Goal: Task Accomplishment & Management: Manage account settings

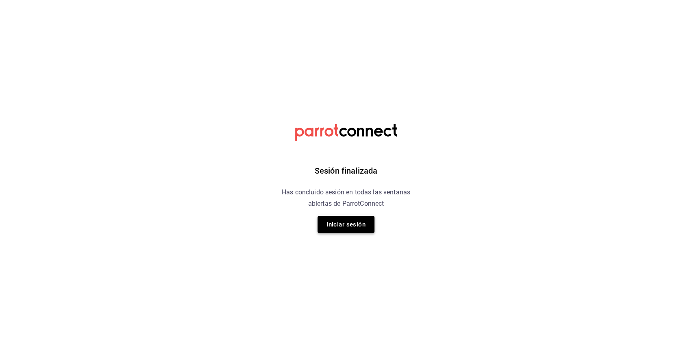
click at [356, 223] on button "Iniciar sesión" at bounding box center [346, 224] width 57 height 17
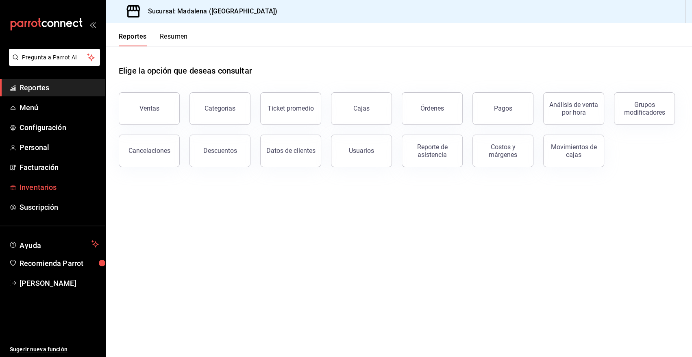
click at [52, 189] on span "Inventarios" at bounding box center [59, 187] width 79 height 11
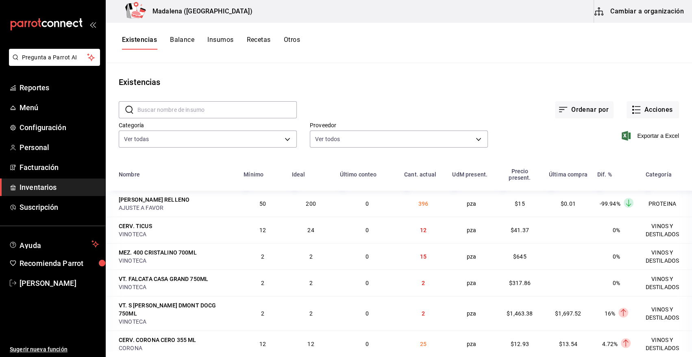
click at [69, 188] on span "Inventarios" at bounding box center [59, 187] width 79 height 11
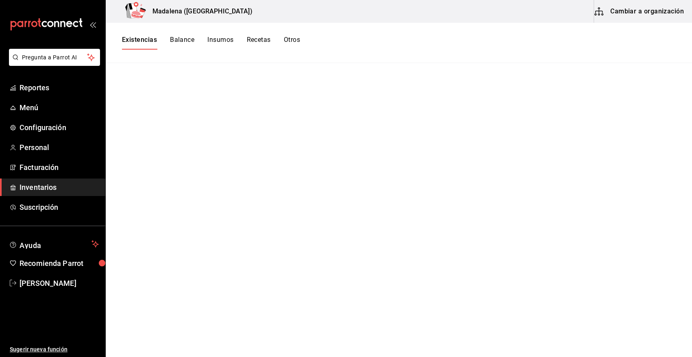
click at [49, 189] on span "Inventarios" at bounding box center [59, 187] width 79 height 11
click at [48, 189] on span "Inventarios" at bounding box center [59, 187] width 79 height 11
click at [53, 184] on span "Inventarios" at bounding box center [59, 187] width 79 height 11
click at [37, 187] on span "Inventarios" at bounding box center [59, 187] width 79 height 11
click at [30, 187] on span "Inventarios" at bounding box center [59, 187] width 79 height 11
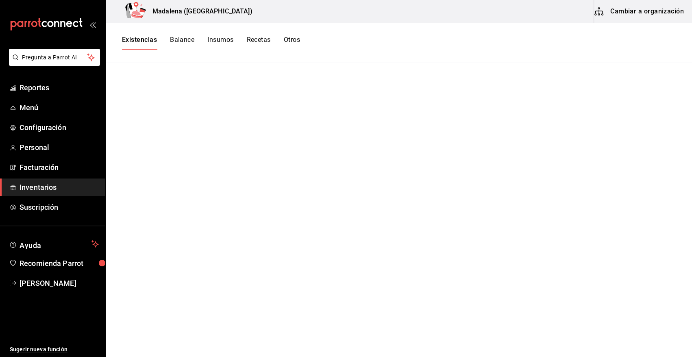
click at [139, 169] on main at bounding box center [399, 207] width 586 height 288
click at [136, 42] on button "Existencias" at bounding box center [139, 43] width 35 height 14
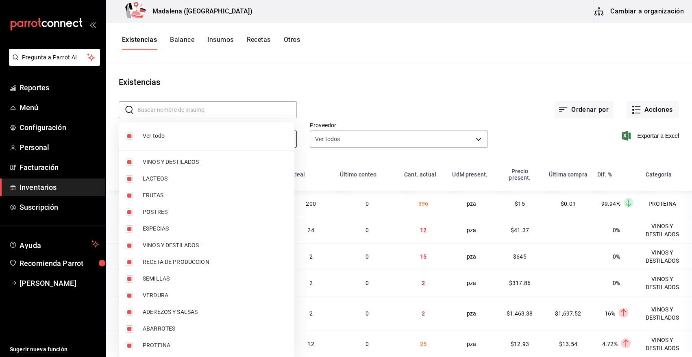
click at [207, 138] on body "Pregunta a Parrot AI Reportes Menú Configuración Personal Facturación Inventari…" at bounding box center [346, 175] width 692 height 351
click at [127, 135] on input "checkbox" at bounding box center [129, 136] width 7 height 7
checkbox input "false"
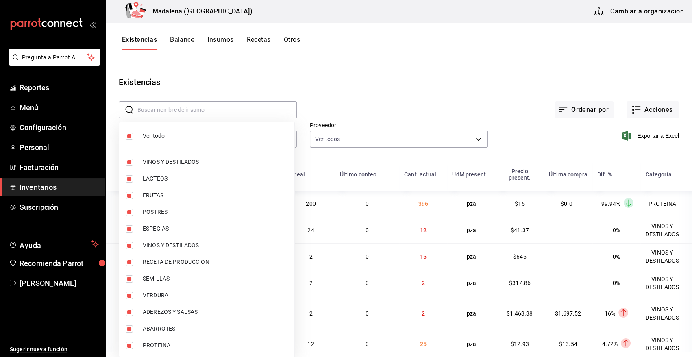
checkbox input "false"
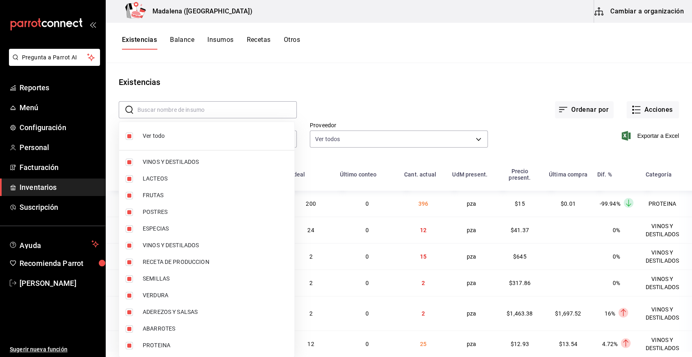
checkbox input "false"
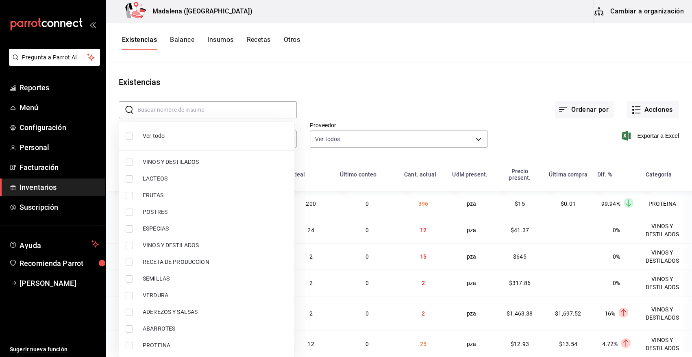
click at [374, 91] on div at bounding box center [346, 178] width 692 height 357
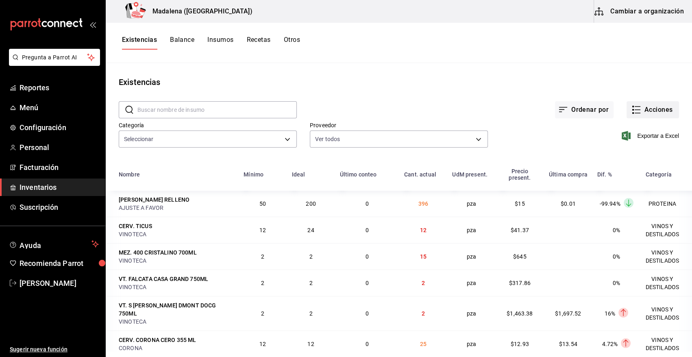
click at [649, 109] on button "Acciones" at bounding box center [653, 109] width 52 height 17
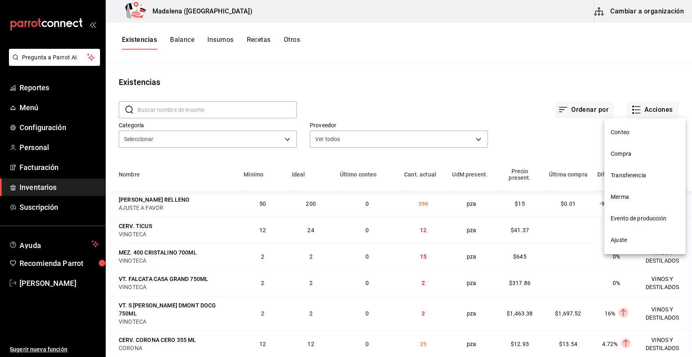
click at [626, 196] on span "Merma" at bounding box center [645, 197] width 68 height 9
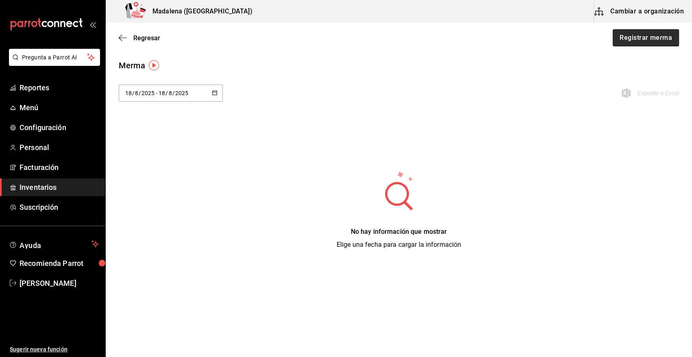
click at [653, 40] on button "Registrar merma" at bounding box center [646, 37] width 66 height 17
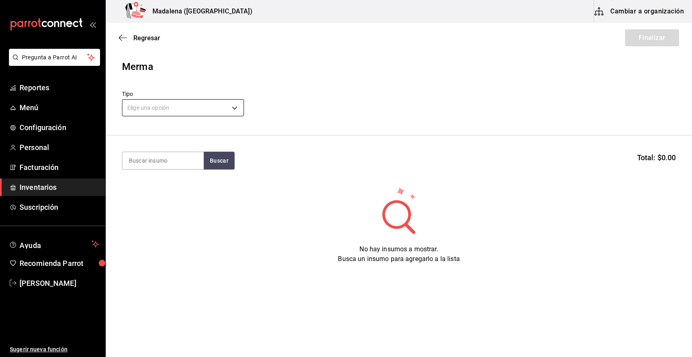
click at [216, 105] on body "Pregunta a Parrot AI Reportes Menú Configuración Personal Facturación Inventari…" at bounding box center [346, 155] width 692 height 311
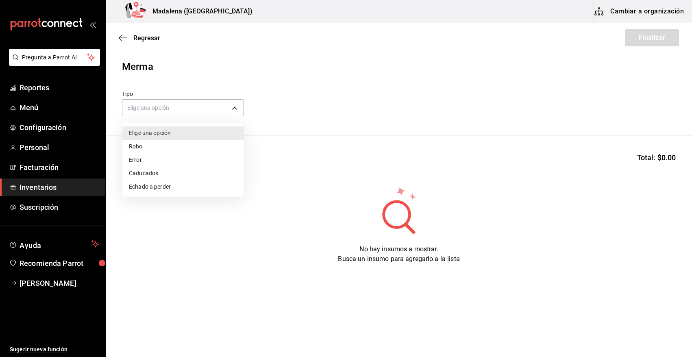
click at [135, 160] on li "Error" at bounding box center [182, 159] width 121 height 13
type input "ERROR"
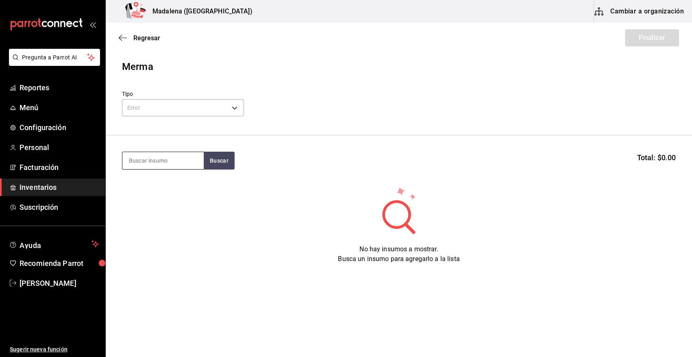
click at [187, 163] on input at bounding box center [162, 160] width 81 height 17
type input "nieve"
click at [221, 166] on button "Buscar" at bounding box center [219, 161] width 31 height 18
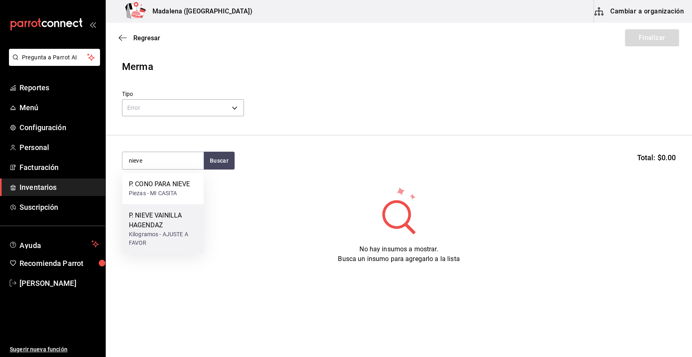
click at [155, 230] on div "Kilogramos - AJUSTE A FAVOR" at bounding box center [163, 238] width 68 height 17
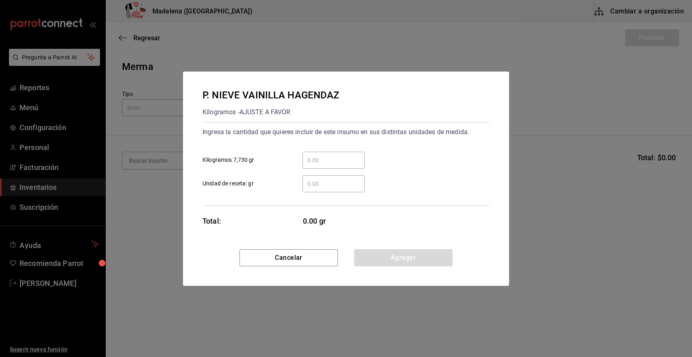
click at [318, 185] on input "​ Unidad de receta: gr" at bounding box center [334, 184] width 62 height 10
type input "1.86"
click at [386, 260] on button "Agregar" at bounding box center [403, 257] width 98 height 17
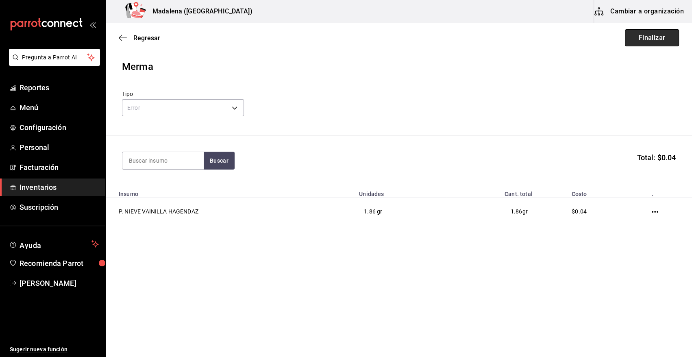
click at [651, 39] on button "Finalizar" at bounding box center [652, 37] width 54 height 17
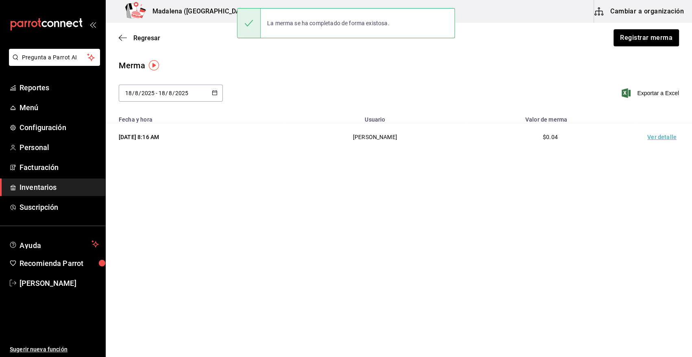
click at [657, 139] on td "Ver detalle" at bounding box center [663, 137] width 57 height 28
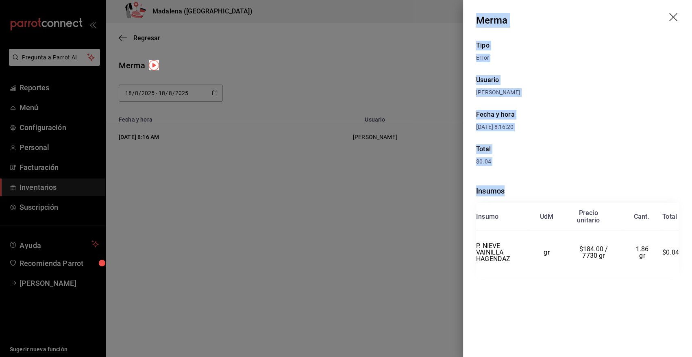
drag, startPoint x: 478, startPoint y: 18, endPoint x: 685, endPoint y: 253, distance: 312.6
click at [685, 253] on div "Merma Tipo Error Usuario [PERSON_NAME] Fecha y hora [DATE] 8:16:20 Total $0.04 …" at bounding box center [577, 178] width 229 height 357
copy div "Merma Tipo Error Usuario [PERSON_NAME] Fecha y hora [DATE] 8:16:20 Total $0.04 …"
click at [672, 15] on icon "drag" at bounding box center [673, 17] width 8 height 8
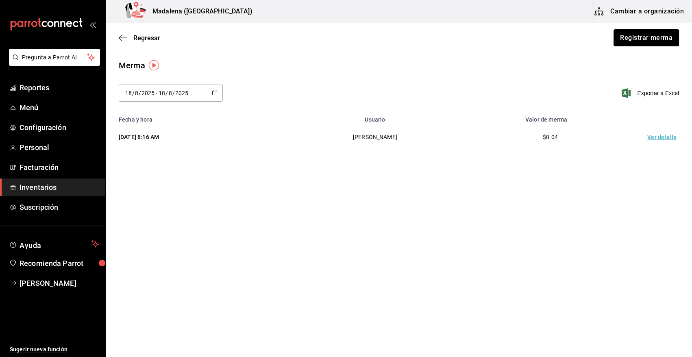
click at [27, 187] on span "Inventarios" at bounding box center [59, 187] width 79 height 11
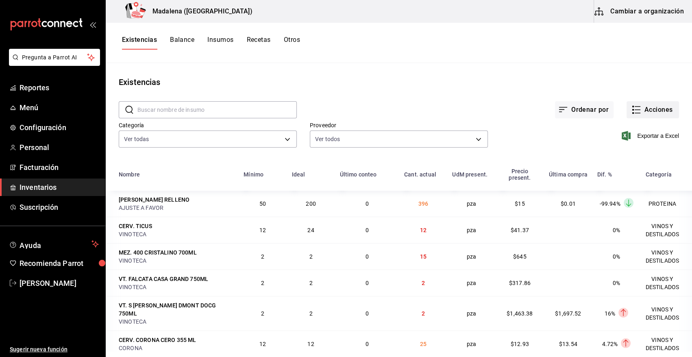
click at [652, 110] on button "Acciones" at bounding box center [653, 109] width 52 height 17
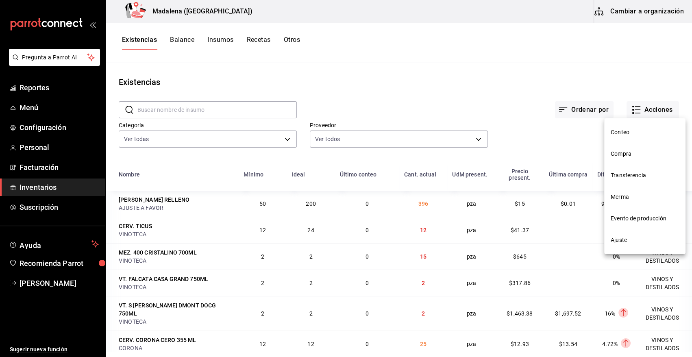
click at [624, 155] on span "Compra" at bounding box center [645, 154] width 68 height 9
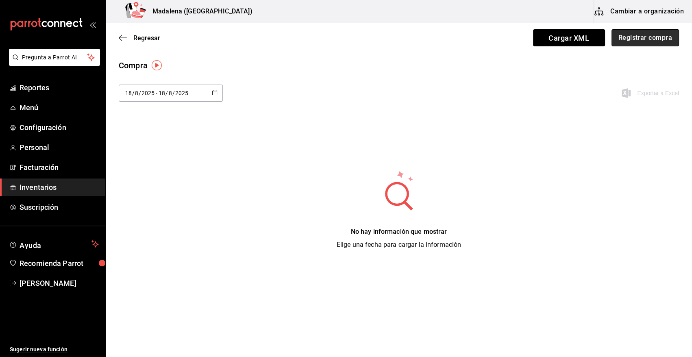
click at [644, 41] on button "Registrar compra" at bounding box center [646, 37] width 68 height 17
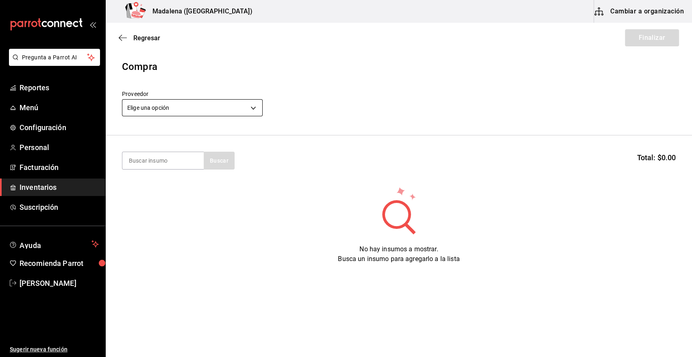
click at [240, 105] on body "Pregunta a Parrot AI Reportes Menú Configuración Personal Facturación Inventari…" at bounding box center [346, 155] width 692 height 311
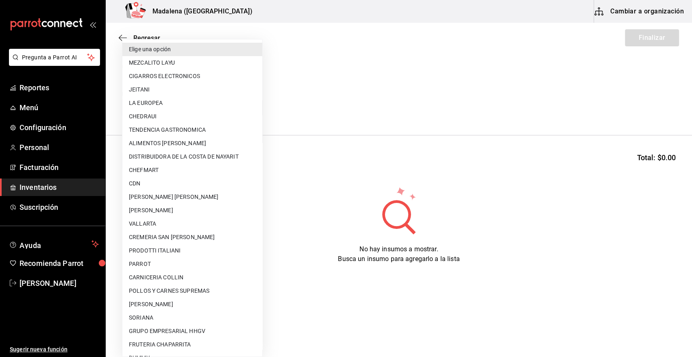
scroll to position [187, 0]
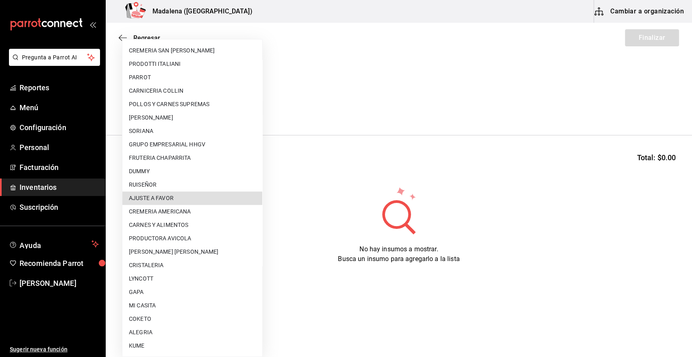
click at [235, 197] on li "AJUSTE A FAVOR" at bounding box center [192, 198] width 140 height 13
type input "dd0fbccd-e034-4acc-8432-7d1d5e23f321"
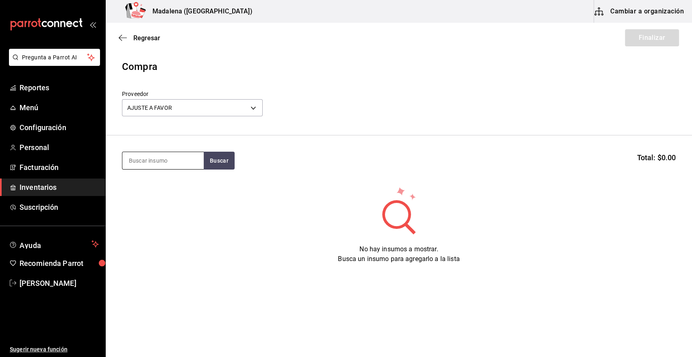
click at [150, 160] on input at bounding box center [162, 160] width 81 height 17
type input "nieve"
click at [227, 157] on button "Buscar" at bounding box center [219, 161] width 31 height 18
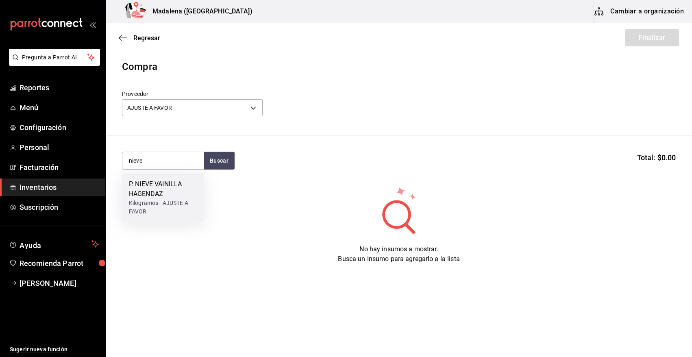
click at [166, 186] on div "P. NIEVE VAINILLA HAGENDAZ" at bounding box center [163, 189] width 68 height 20
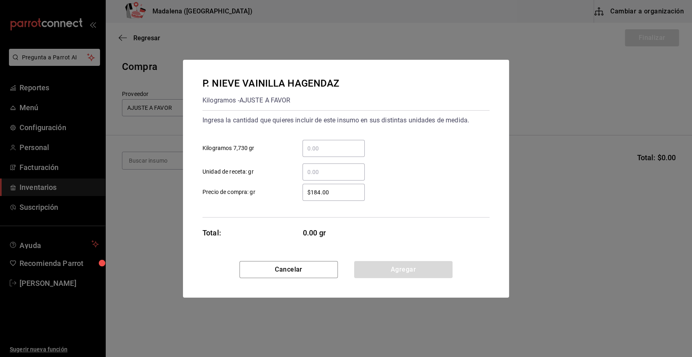
click at [324, 169] on input "​ Unidad de receta: gr" at bounding box center [334, 172] width 62 height 10
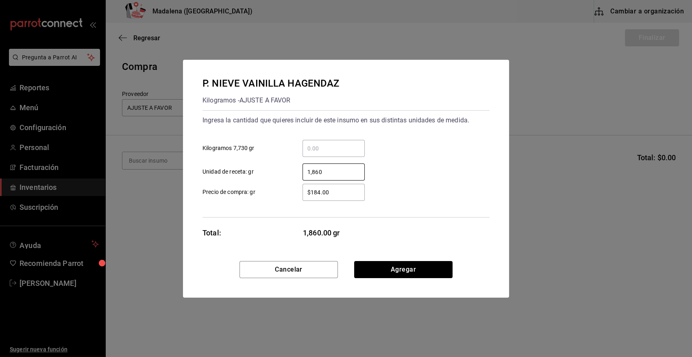
type input "1,860"
drag, startPoint x: 340, startPoint y: 190, endPoint x: 228, endPoint y: 209, distance: 113.4
click at [231, 209] on div "Ingresa la cantidad que quieres incluir de este insumo en sus distintas unidade…" at bounding box center [346, 163] width 287 height 107
type input "$0.01"
click at [391, 271] on button "Agregar" at bounding box center [403, 269] width 98 height 17
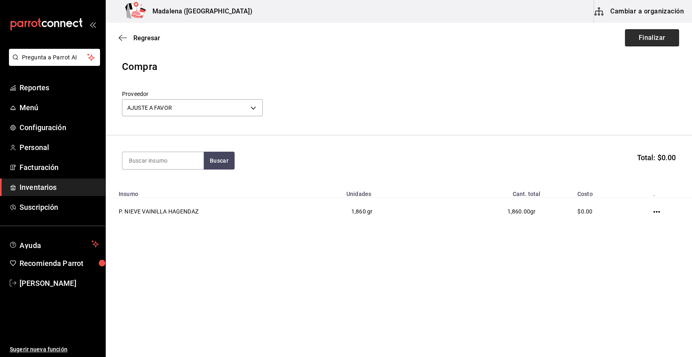
click at [652, 37] on button "Finalizar" at bounding box center [652, 37] width 54 height 17
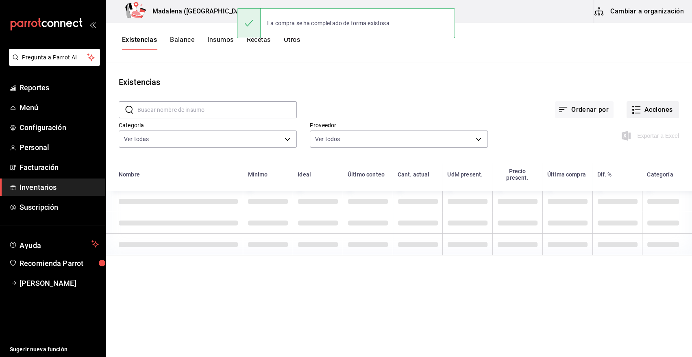
click at [652, 106] on button "Acciones" at bounding box center [653, 109] width 52 height 17
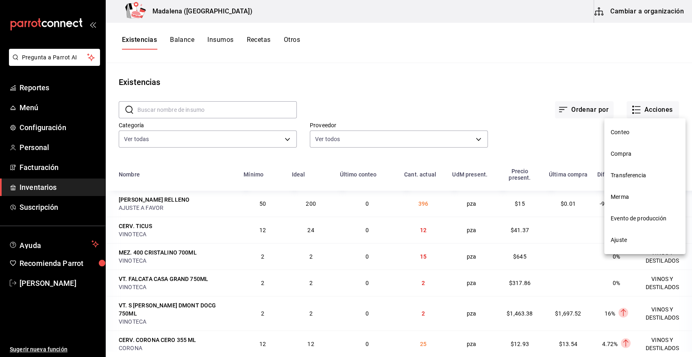
click at [625, 155] on span "Compra" at bounding box center [645, 154] width 68 height 9
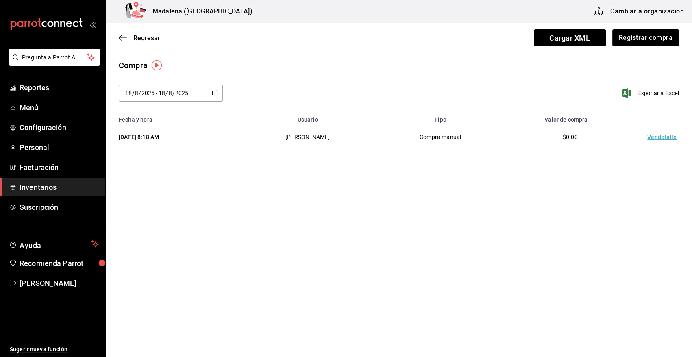
click at [660, 139] on td "Ver detalle" at bounding box center [663, 137] width 57 height 28
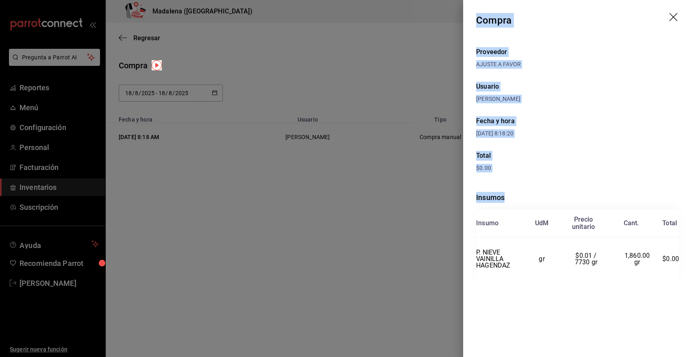
drag, startPoint x: 478, startPoint y: 19, endPoint x: 685, endPoint y: 265, distance: 321.8
click at [685, 265] on div "Compra Proveedor AJUSTE A FAVOR Usuario [PERSON_NAME] y hora [DATE] 8:18:20 Tot…" at bounding box center [577, 178] width 229 height 357
copy div "Compra Proveedor AJUSTE A FAVOR Usuario [PERSON_NAME] y hora [DATE] 8:18:20 Tot…"
click at [672, 16] on icon "drag" at bounding box center [673, 17] width 8 height 8
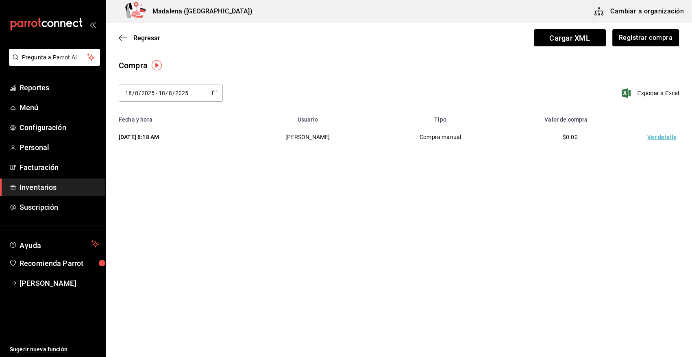
click at [57, 186] on span "Inventarios" at bounding box center [59, 187] width 79 height 11
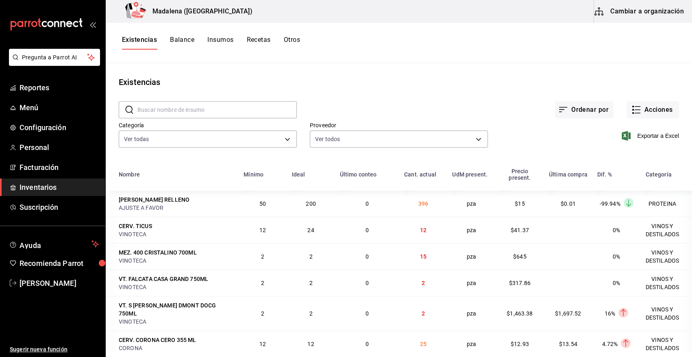
click at [60, 190] on span "Inventarios" at bounding box center [59, 187] width 79 height 11
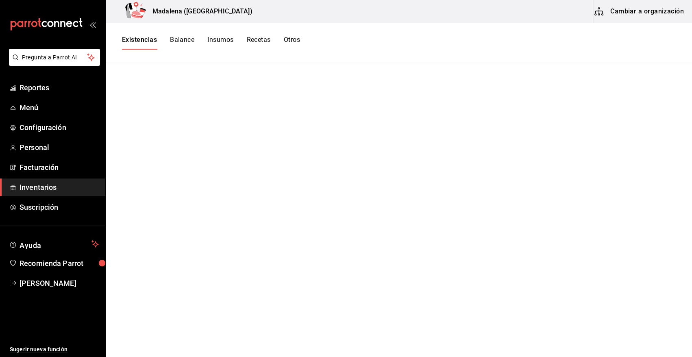
click at [47, 183] on span "Inventarios" at bounding box center [59, 187] width 79 height 11
click at [56, 188] on span "Inventarios" at bounding box center [59, 187] width 79 height 11
click at [148, 40] on button "Existencias" at bounding box center [139, 43] width 35 height 14
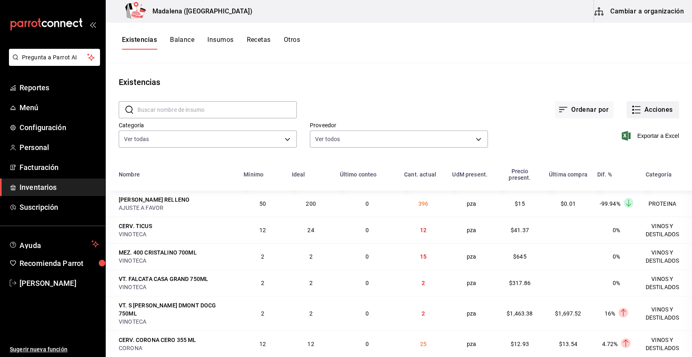
click at [636, 113] on button "Acciones" at bounding box center [653, 109] width 52 height 17
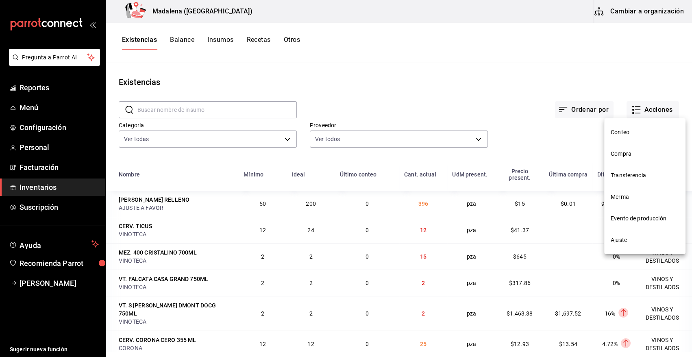
click at [630, 196] on span "Merma" at bounding box center [645, 197] width 68 height 9
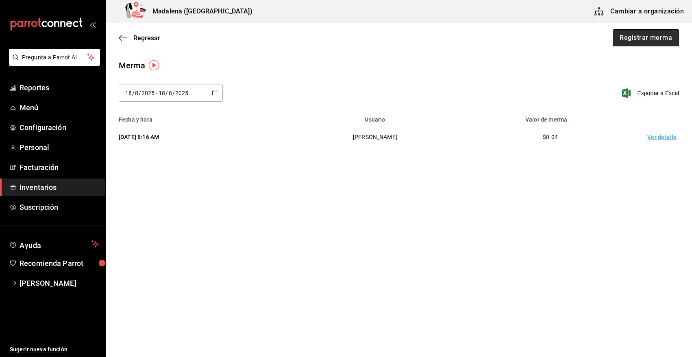
click at [651, 37] on button "Registrar merma" at bounding box center [646, 37] width 66 height 17
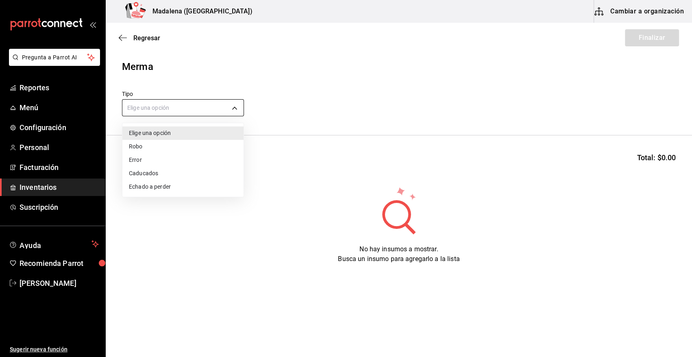
click at [193, 112] on body "Pregunta a Parrot AI Reportes Menú Configuración Personal Facturación Inventari…" at bounding box center [346, 155] width 692 height 311
click at [163, 165] on li "Error" at bounding box center [182, 159] width 121 height 13
type input "ERROR"
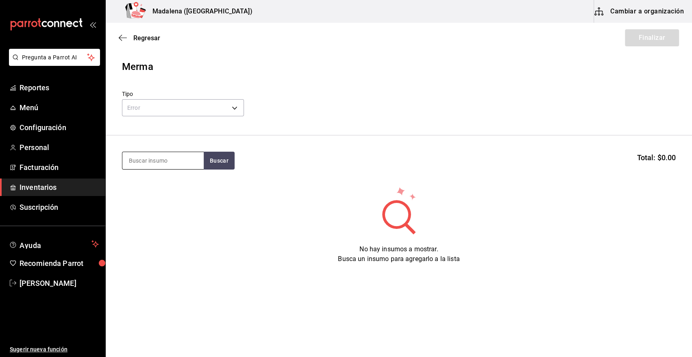
click at [155, 160] on input at bounding box center [162, 160] width 81 height 17
type input "PAPEL"
click at [226, 161] on button "Buscar" at bounding box center [219, 161] width 31 height 18
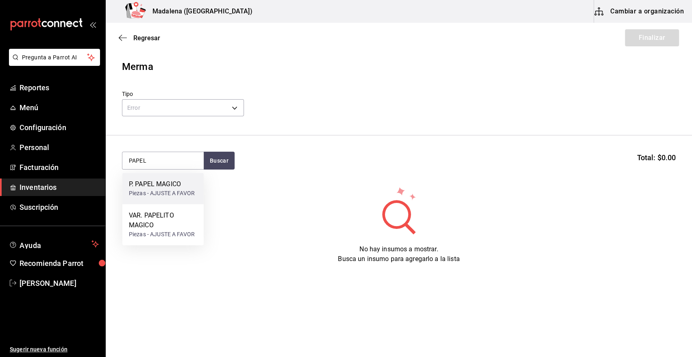
click at [163, 189] on div "Piezas - AJUSTE A FAVOR" at bounding box center [162, 193] width 66 height 9
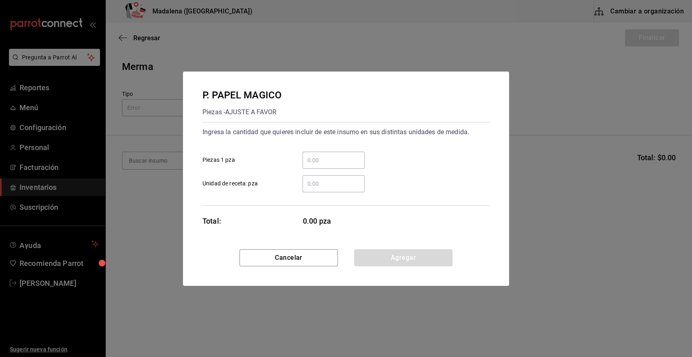
click at [318, 161] on input "​ Piezas 1 pza" at bounding box center [334, 160] width 62 height 10
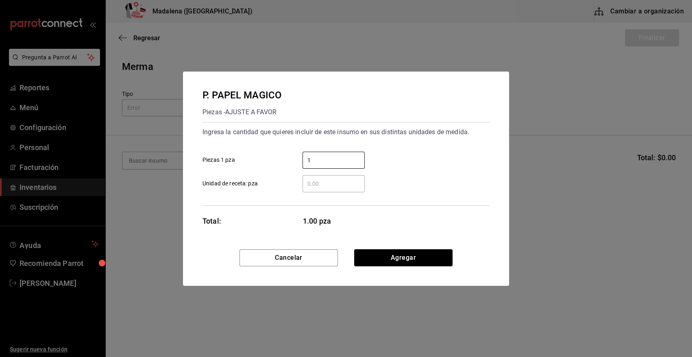
type input "1"
click at [371, 149] on div "1 ​ Piezas 1 pza" at bounding box center [343, 157] width 294 height 24
click at [418, 260] on button "Agregar" at bounding box center [403, 257] width 98 height 17
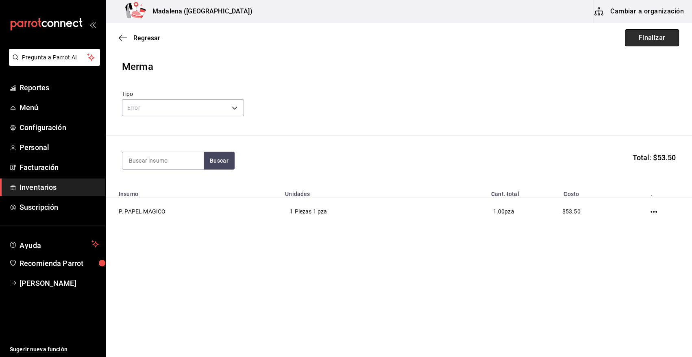
click at [643, 36] on button "Finalizar" at bounding box center [652, 37] width 54 height 17
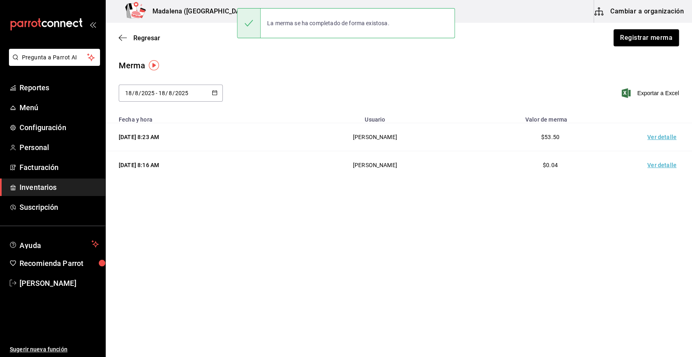
click at [666, 134] on td "Ver detalle" at bounding box center [663, 137] width 57 height 28
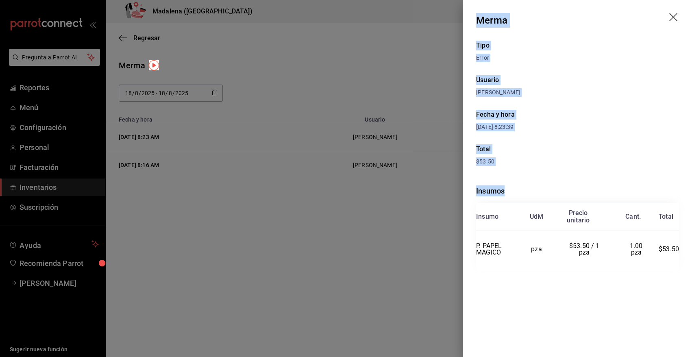
drag, startPoint x: 477, startPoint y: 17, endPoint x: 690, endPoint y: 256, distance: 320.0
click at [690, 256] on div "Merma Tipo Error Usuario [PERSON_NAME] Fecha y hora [DATE] 8:23:39 Total $53.50…" at bounding box center [577, 178] width 229 height 357
copy div "Merma Tipo Error Usuario [PERSON_NAME] Fecha y hora [DATE] 8:23:39 Total $53.50…"
click at [674, 13] on icon "drag" at bounding box center [674, 18] width 10 height 10
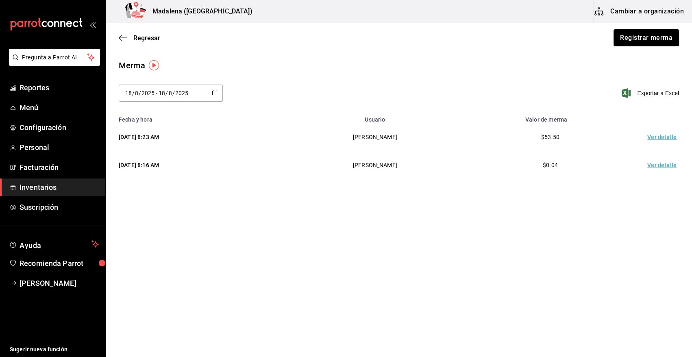
click at [34, 189] on span "Inventarios" at bounding box center [59, 187] width 79 height 11
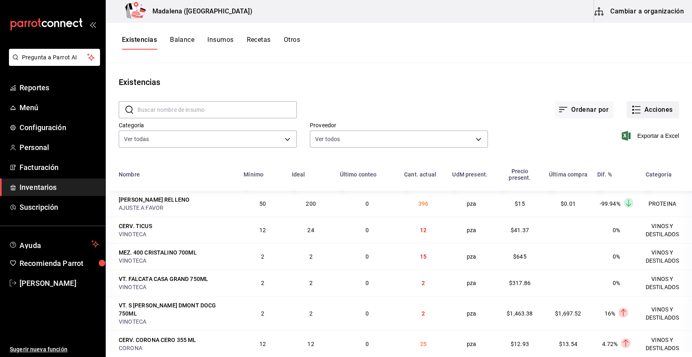
click at [667, 110] on button "Acciones" at bounding box center [653, 109] width 52 height 17
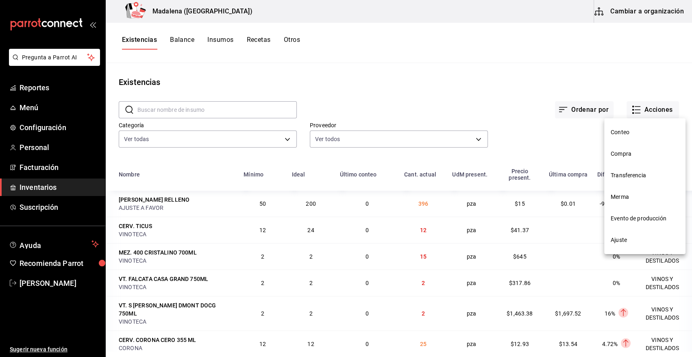
click at [622, 156] on span "Compra" at bounding box center [645, 154] width 68 height 9
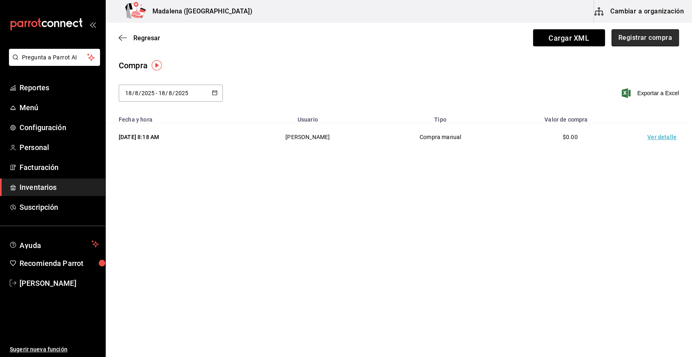
click at [655, 37] on button "Registrar compra" at bounding box center [646, 37] width 68 height 17
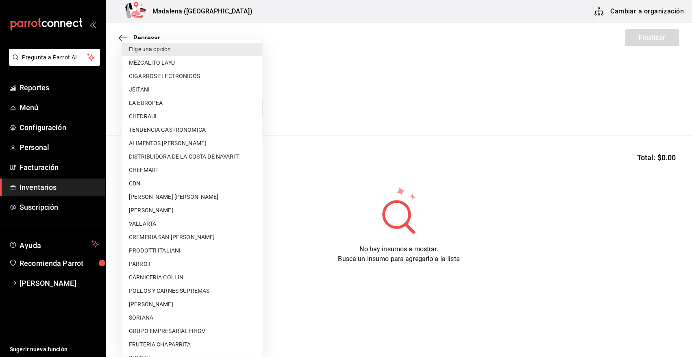
click at [248, 111] on body "Pregunta a Parrot AI Reportes Menú Configuración Personal Facturación Inventari…" at bounding box center [346, 155] width 692 height 311
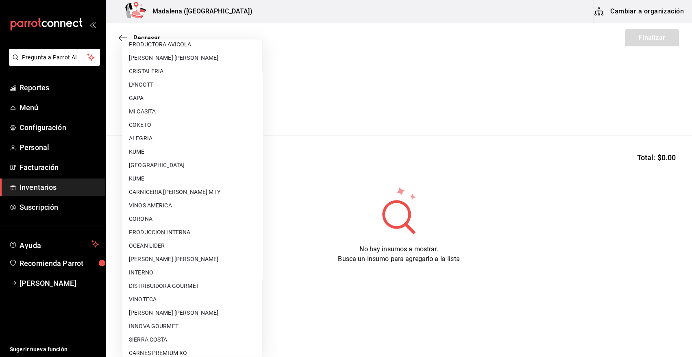
scroll to position [238, 0]
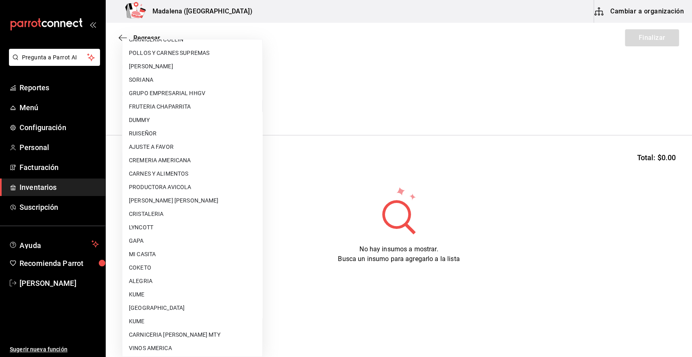
click at [181, 147] on li "AJUSTE A FAVOR" at bounding box center [192, 146] width 140 height 13
type input "dd0fbccd-e034-4acc-8432-7d1d5e23f321"
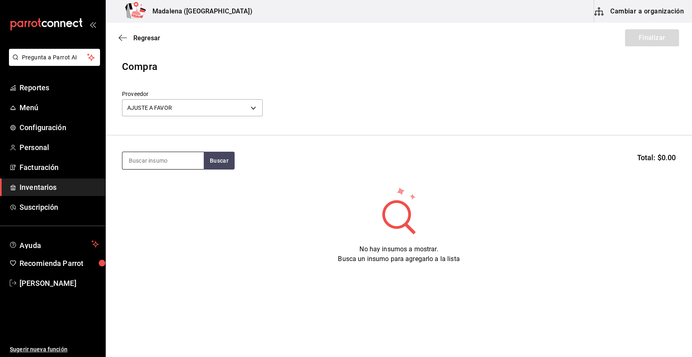
click at [149, 161] on input at bounding box center [162, 160] width 81 height 17
type input "PAPEL"
click at [214, 161] on button "Buscar" at bounding box center [219, 161] width 31 height 18
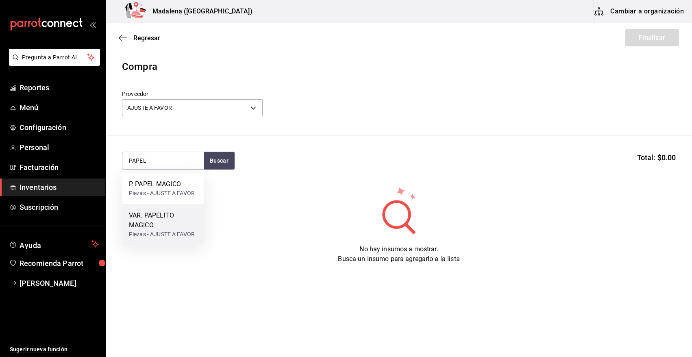
click at [167, 224] on div "VAR. PAPELITO MAGICO" at bounding box center [163, 221] width 68 height 20
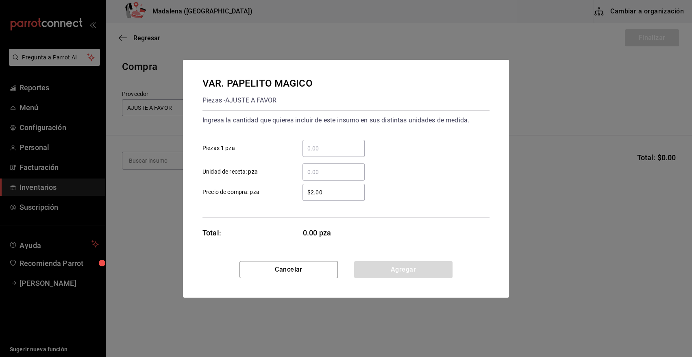
click at [338, 144] on input "​ Piezas 1 pza" at bounding box center [334, 149] width 62 height 10
type input "24"
drag, startPoint x: 333, startPoint y: 192, endPoint x: 296, endPoint y: 187, distance: 37.8
click at [296, 187] on div "$2.00 ​" at bounding box center [327, 192] width 75 height 17
type input "$0.01"
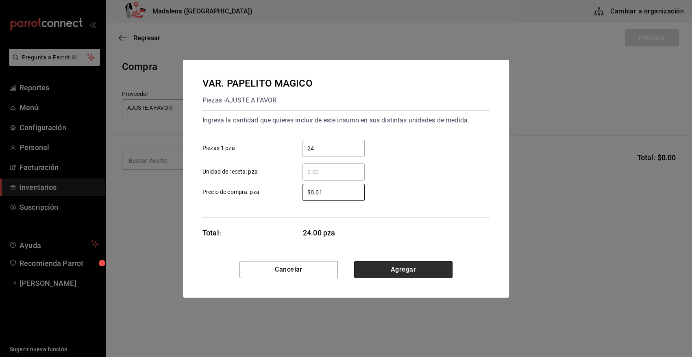
click at [436, 273] on button "Agregar" at bounding box center [403, 269] width 98 height 17
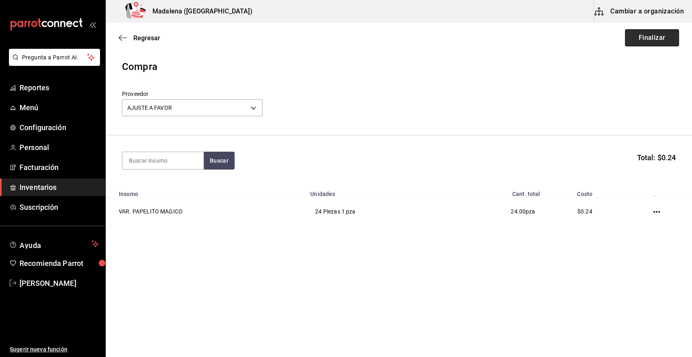
click at [667, 37] on button "Finalizar" at bounding box center [652, 37] width 54 height 17
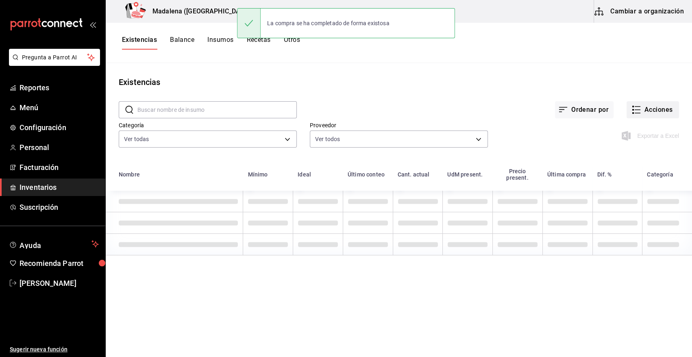
click at [649, 110] on button "Acciones" at bounding box center [653, 109] width 52 height 17
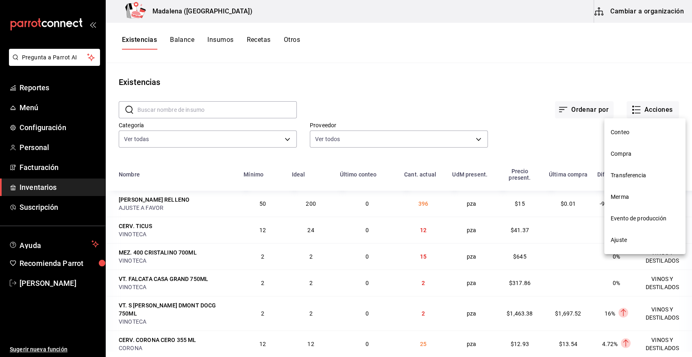
click at [629, 156] on span "Compra" at bounding box center [645, 154] width 68 height 9
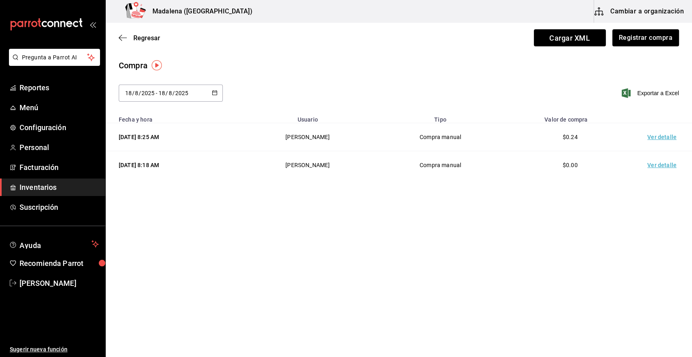
click at [655, 137] on td "Ver detalle" at bounding box center [663, 137] width 57 height 28
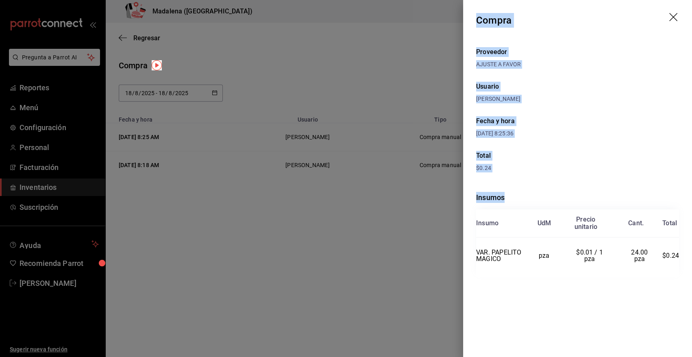
drag, startPoint x: 476, startPoint y: 19, endPoint x: 685, endPoint y: 254, distance: 314.5
click at [685, 254] on div "Compra Proveedor AJUSTE A FAVOR Usuario [PERSON_NAME] y hora [DATE] 8:25:36 Tot…" at bounding box center [577, 178] width 229 height 357
copy div "Compra Proveedor AJUSTE A FAVOR Usuario [PERSON_NAME] y hora [DATE] 8:25:36 Tot…"
click at [674, 13] on icon "drag" at bounding box center [674, 18] width 10 height 10
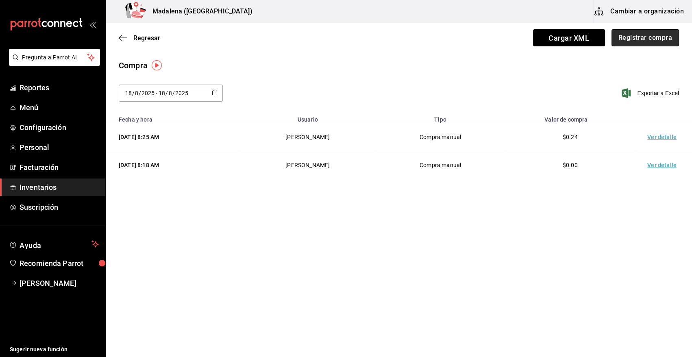
click at [652, 37] on button "Registrar compra" at bounding box center [646, 37] width 68 height 17
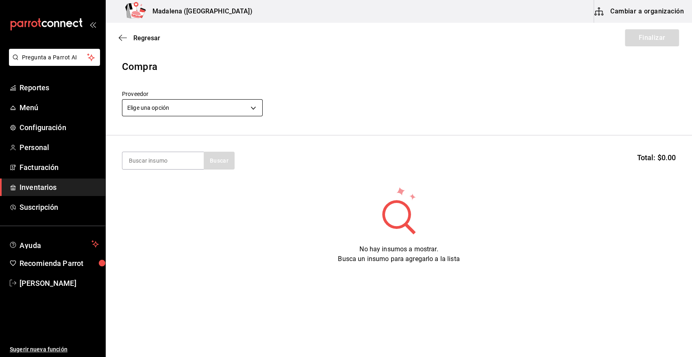
click at [224, 106] on body "Pregunta a Parrot AI Reportes Menú Configuración Personal Facturación Inventari…" at bounding box center [346, 155] width 692 height 311
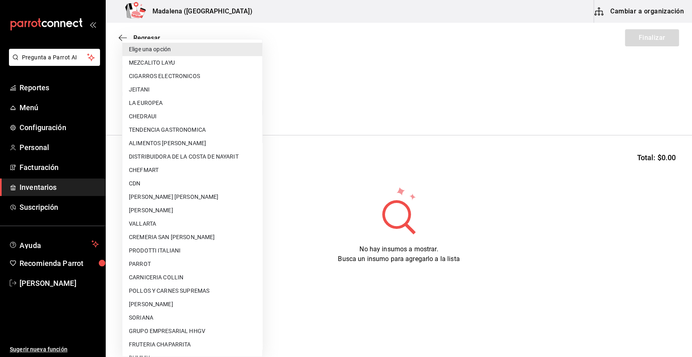
scroll to position [95, 0]
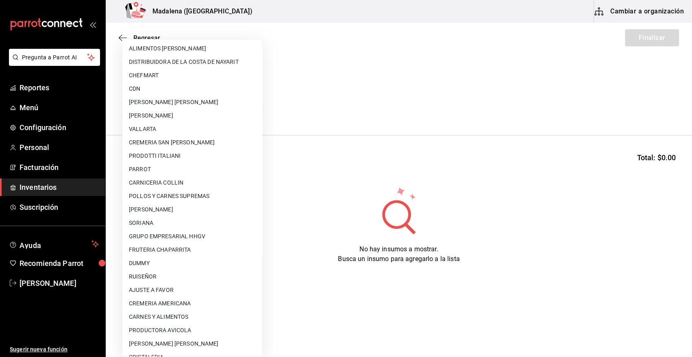
click at [190, 292] on li "AJUSTE A FAVOR" at bounding box center [192, 289] width 140 height 13
type input "dd0fbccd-e034-4acc-8432-7d1d5e23f321"
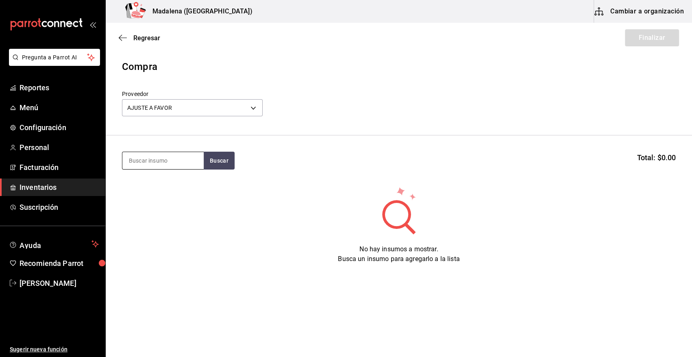
click at [164, 159] on input at bounding box center [162, 160] width 81 height 17
type input "TACO"
click at [214, 159] on button "Buscar" at bounding box center [219, 161] width 31 height 18
click at [171, 189] on div "Piezas - AJUSTE A FAVOR" at bounding box center [162, 193] width 66 height 9
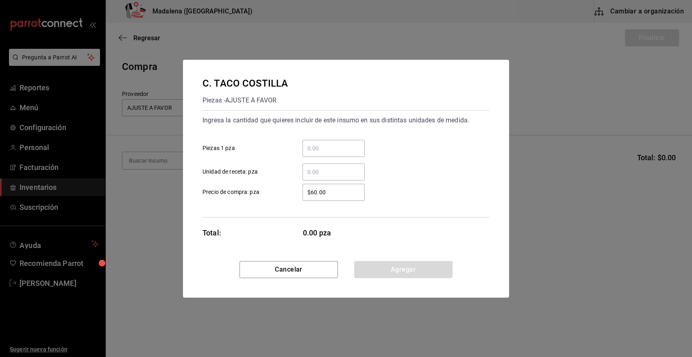
click at [309, 148] on input "​ Piezas 1 pza" at bounding box center [334, 149] width 62 height 10
type input "12"
click at [390, 133] on div "Ingresa la cantidad que quieres incluir de este insumo en sus distintas unidade…" at bounding box center [346, 147] width 287 height 67
drag, startPoint x: 335, startPoint y: 193, endPoint x: 294, endPoint y: 188, distance: 41.8
click at [294, 188] on div "$60.00 ​" at bounding box center [327, 192] width 75 height 17
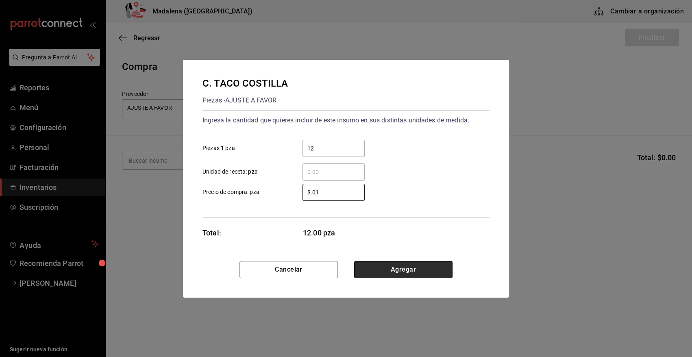
type input "$0.01"
click at [401, 268] on button "Agregar" at bounding box center [403, 269] width 98 height 17
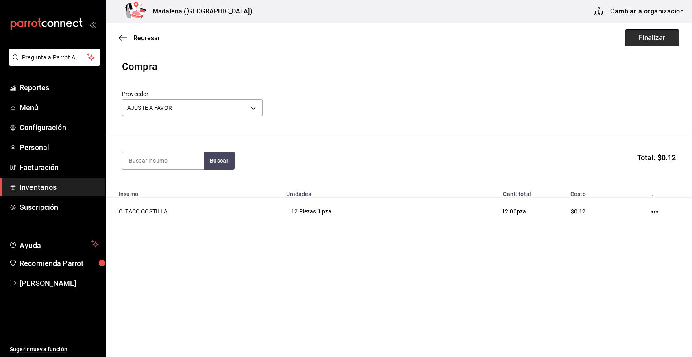
click at [643, 37] on button "Finalizar" at bounding box center [652, 37] width 54 height 17
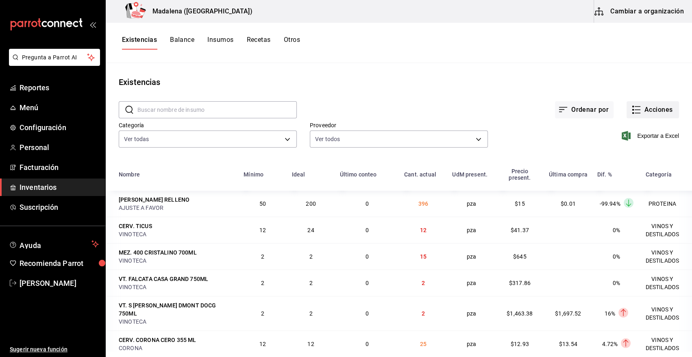
click at [665, 109] on button "Acciones" at bounding box center [653, 109] width 52 height 17
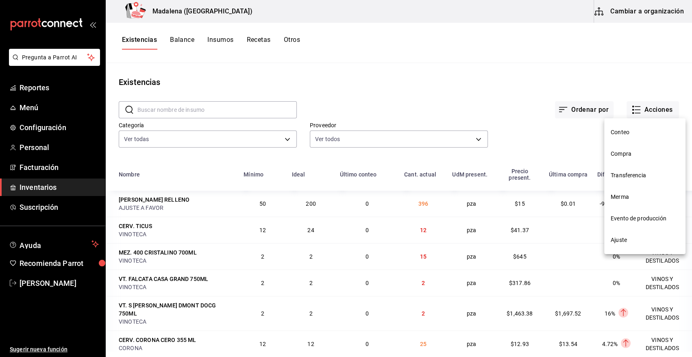
click at [622, 200] on span "Merma" at bounding box center [645, 197] width 68 height 9
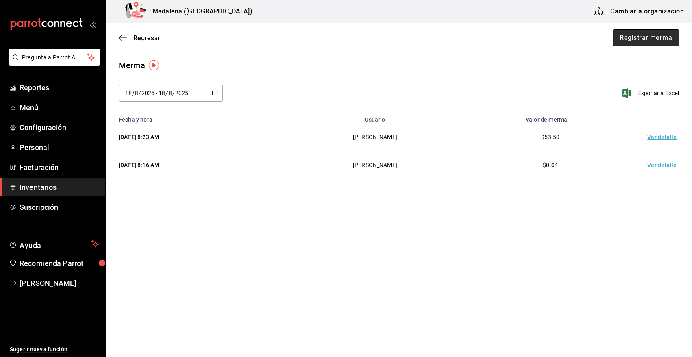
click at [646, 40] on button "Registrar merma" at bounding box center [646, 37] width 66 height 17
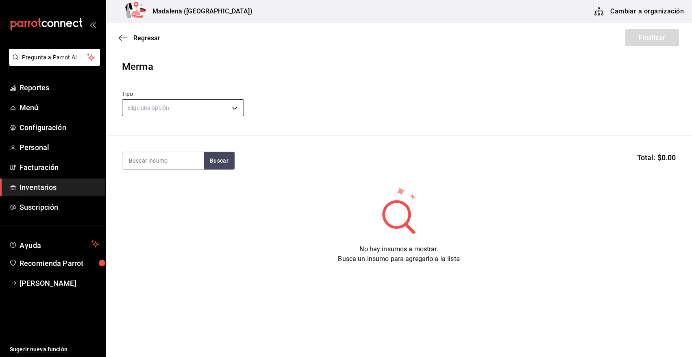
click at [221, 103] on body "Pregunta a Parrot AI Reportes Menú Configuración Personal Facturación Inventari…" at bounding box center [346, 155] width 692 height 311
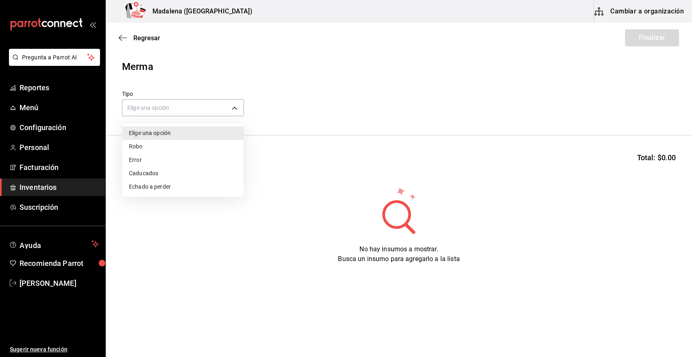
click at [152, 157] on li "Error" at bounding box center [182, 159] width 121 height 13
type input "ERROR"
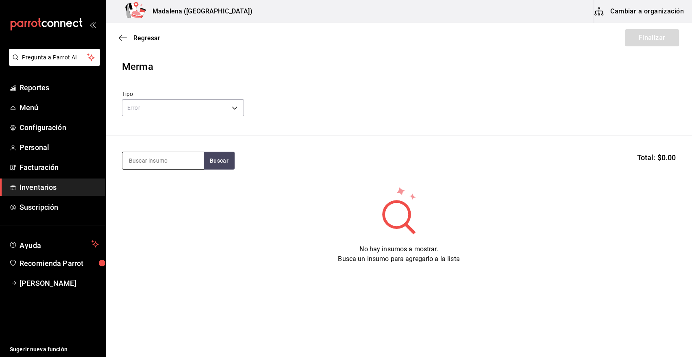
click at [153, 162] on input at bounding box center [162, 160] width 81 height 17
type input "[PERSON_NAME]"
click at [221, 159] on button "Buscar" at bounding box center [219, 161] width 31 height 18
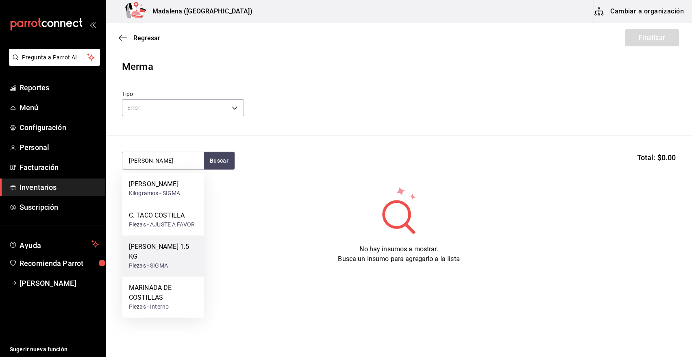
click at [176, 247] on div "[PERSON_NAME] 1.5 KG" at bounding box center [163, 252] width 68 height 20
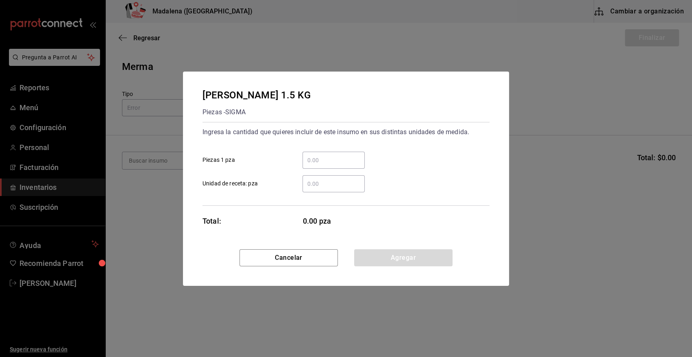
click at [328, 156] on input "​ Piezas 1 pza" at bounding box center [334, 160] width 62 height 10
type input "3"
click at [404, 257] on button "Agregar" at bounding box center [403, 257] width 98 height 17
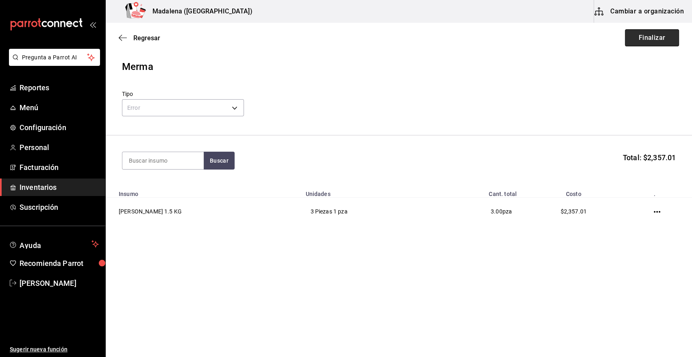
click at [663, 34] on button "Finalizar" at bounding box center [652, 37] width 54 height 17
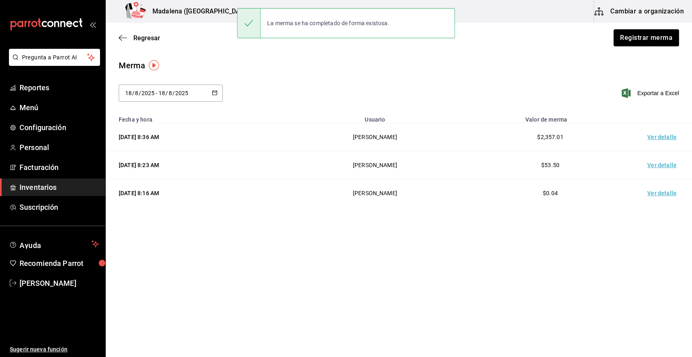
click at [666, 137] on td "Ver detalle" at bounding box center [663, 137] width 57 height 28
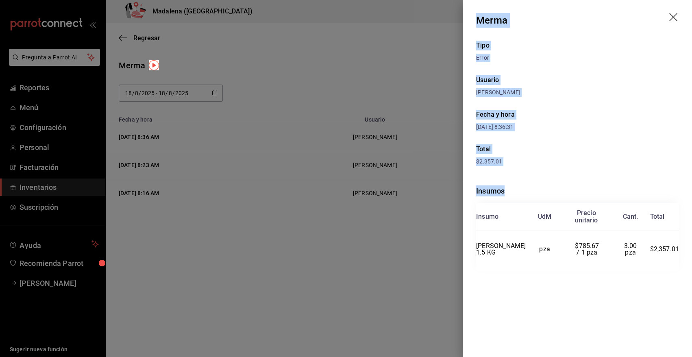
drag, startPoint x: 477, startPoint y: 20, endPoint x: 691, endPoint y: 249, distance: 313.6
click at [691, 249] on div "Merma Tipo Error Usuario [PERSON_NAME] Fecha y hora [DATE] 8:36:31 Total $2,357…" at bounding box center [577, 178] width 229 height 357
copy div "Merma Tipo Error Usuario [PERSON_NAME] Fecha y hora [DATE] 8:36:31 Total $2,357…"
click at [671, 13] on icon "drag" at bounding box center [674, 18] width 10 height 10
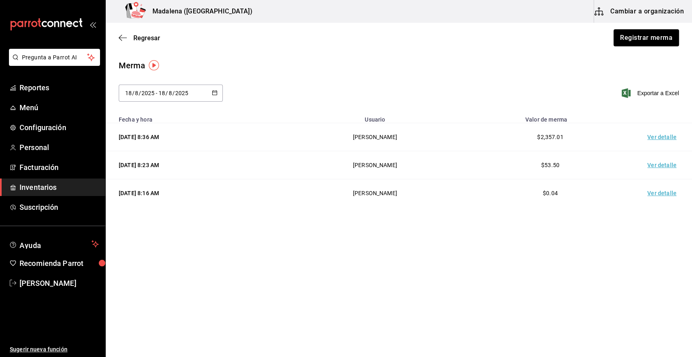
click at [39, 187] on span "Inventarios" at bounding box center [59, 187] width 79 height 11
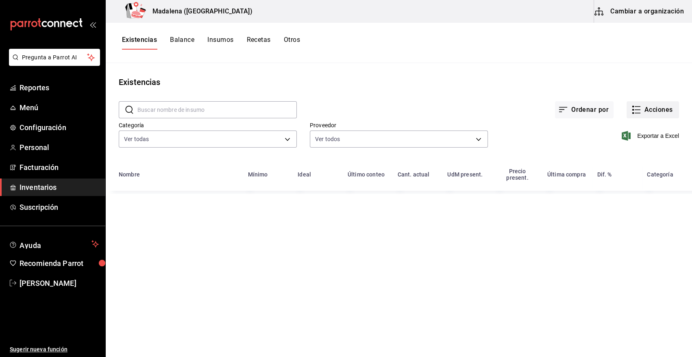
click at [669, 107] on button "Acciones" at bounding box center [653, 109] width 52 height 17
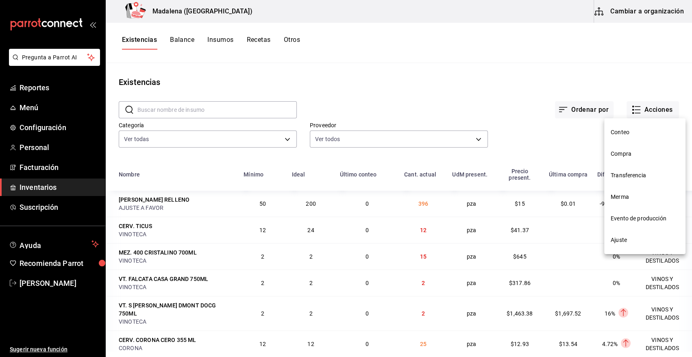
click at [625, 155] on span "Compra" at bounding box center [645, 154] width 68 height 9
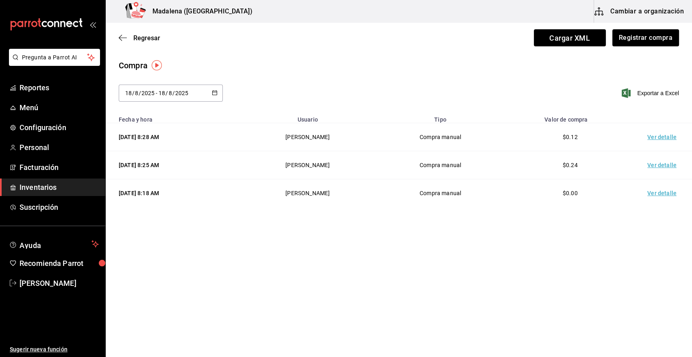
click at [658, 141] on td "Ver detalle" at bounding box center [663, 137] width 57 height 28
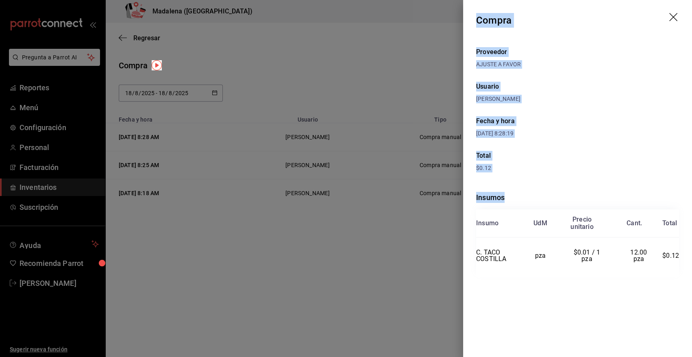
drag, startPoint x: 476, startPoint y: 19, endPoint x: 681, endPoint y: 257, distance: 313.7
click at [681, 257] on div "Compra Proveedor AJUSTE A FAVOR Usuario [PERSON_NAME] y hora [DATE] 8:28:19 Tot…" at bounding box center [577, 178] width 229 height 357
copy div "Compra Proveedor AJUSTE A FAVOR Usuario [PERSON_NAME] y hora [DATE] 8:28:19 Tot…"
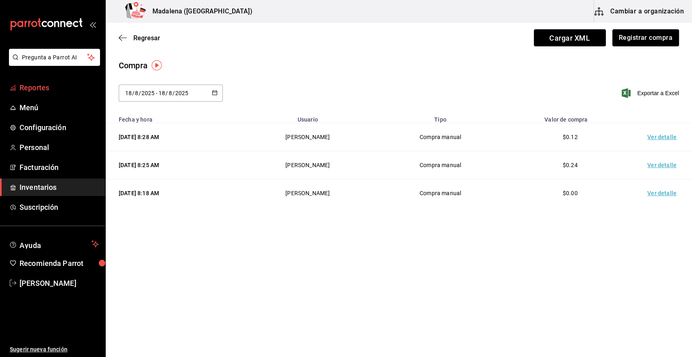
click at [34, 85] on span "Reportes" at bounding box center [59, 87] width 79 height 11
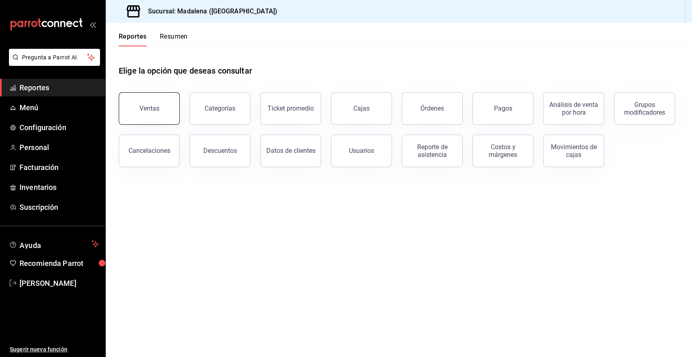
click at [161, 111] on button "Ventas" at bounding box center [149, 108] width 61 height 33
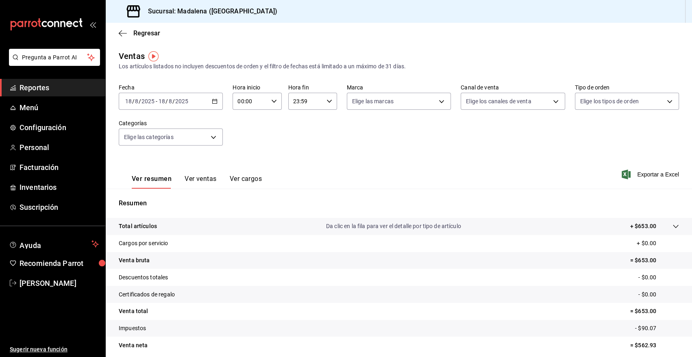
click at [214, 102] on icon "button" at bounding box center [215, 101] width 6 height 6
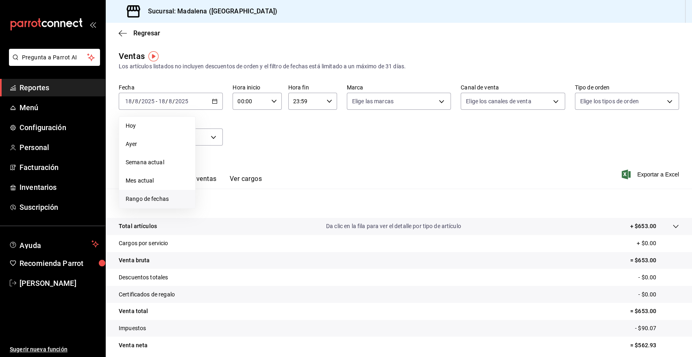
click at [159, 201] on span "Rango de fechas" at bounding box center [157, 199] width 63 height 9
click at [213, 193] on abbr "11" at bounding box center [212, 191] width 5 height 6
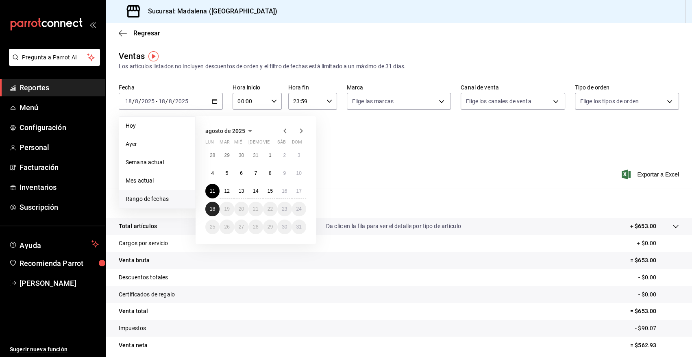
click at [210, 209] on abbr "18" at bounding box center [212, 209] width 5 height 6
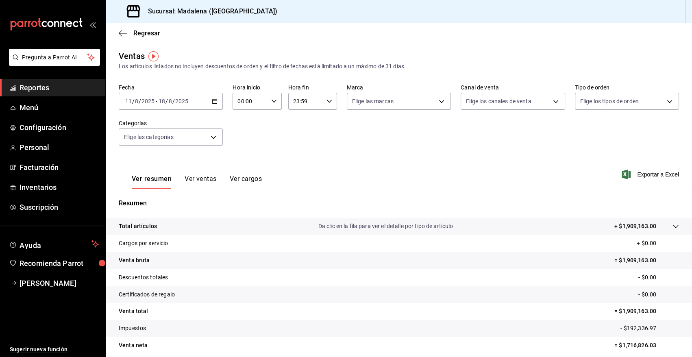
click at [272, 103] on icon "button" at bounding box center [274, 101] width 6 height 6
click at [245, 134] on span "10" at bounding box center [243, 131] width 11 height 7
type input "10:00"
click at [326, 101] on div at bounding box center [346, 178] width 692 height 357
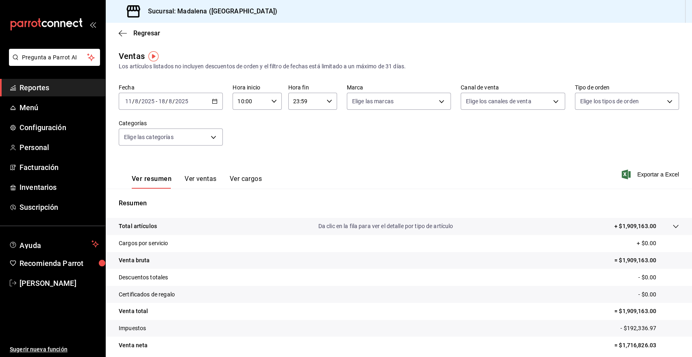
click at [327, 101] on \(Stroke\) "button" at bounding box center [329, 101] width 5 height 3
click at [299, 146] on span "03" at bounding box center [298, 145] width 11 height 7
type input "03:59"
click at [376, 148] on div at bounding box center [346, 178] width 692 height 357
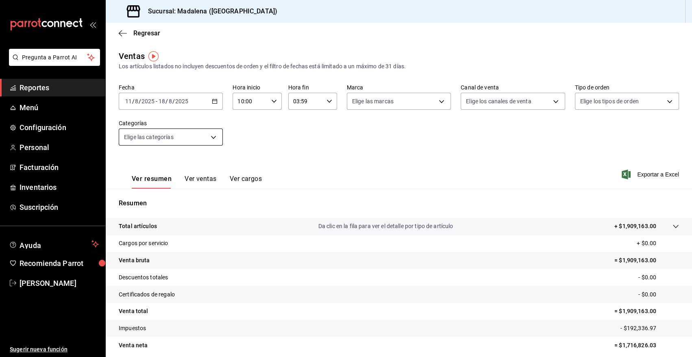
click at [187, 138] on body "Pregunta a Parrot AI Reportes Menú Configuración Personal Facturación Inventari…" at bounding box center [346, 178] width 692 height 357
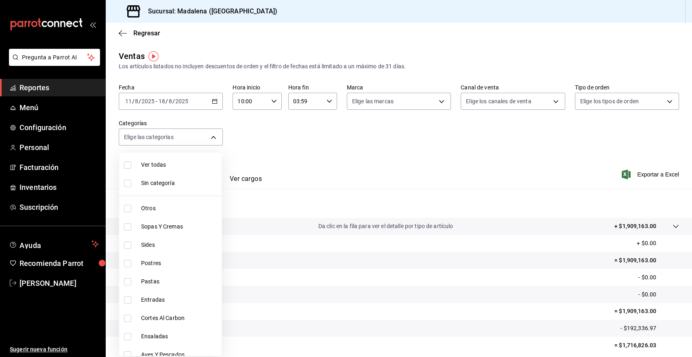
click at [161, 210] on span "Otros" at bounding box center [179, 208] width 77 height 9
type input "6b20b764-b508-441a-a765-8e38ab7d93aa"
checkbox input "true"
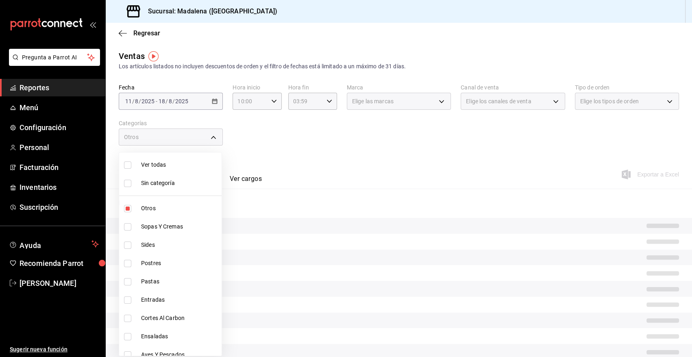
click at [169, 225] on span "Sopas Y Cremas" at bounding box center [179, 226] width 77 height 9
type input "6b20b764-b508-441a-a765-8e38ab7d93aa,0a957a31-3fa4-4b00-9918-3fc3cef2e831"
checkbox input "true"
click at [172, 240] on li "Sides" at bounding box center [170, 245] width 102 height 18
type input "6b20b764-b508-441a-a765-8e38ab7d93aa,0a957a31-3fa4-4b00-9918-3fc3cef2e831,58681…"
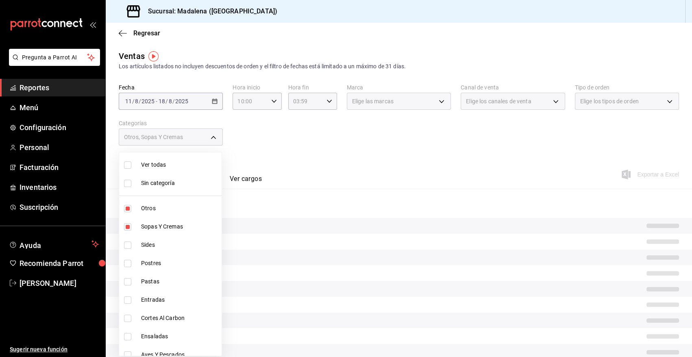
checkbox input "true"
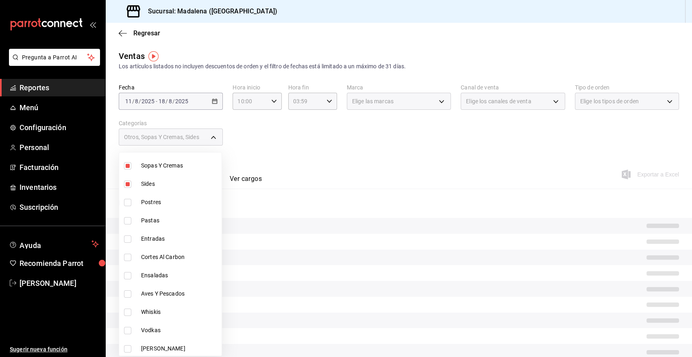
click at [157, 203] on span "Postres" at bounding box center [179, 202] width 77 height 9
type input "6b20b764-b508-441a-a765-8e38ab7d93aa,0a957a31-3fa4-4b00-9918-3fc3cef2e831,58681…"
checkbox input "true"
click at [155, 219] on span "Pastas" at bounding box center [179, 220] width 77 height 9
type input "6b20b764-b508-441a-a765-8e38ab7d93aa,0a957a31-3fa4-4b00-9918-3fc3cef2e831,58681…"
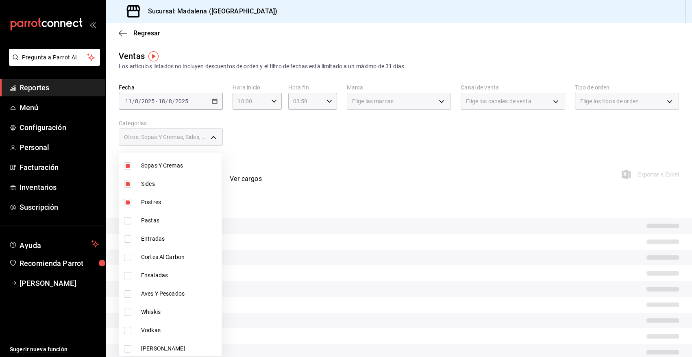
checkbox input "true"
click at [159, 237] on span "Entradas" at bounding box center [179, 239] width 77 height 9
type input "6b20b764-b508-441a-a765-8e38ab7d93aa,0a957a31-3fa4-4b00-9918-3fc3cef2e831,58681…"
checkbox input "true"
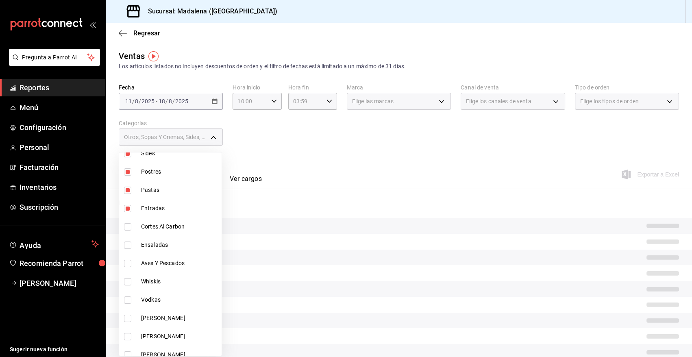
scroll to position [122, 0]
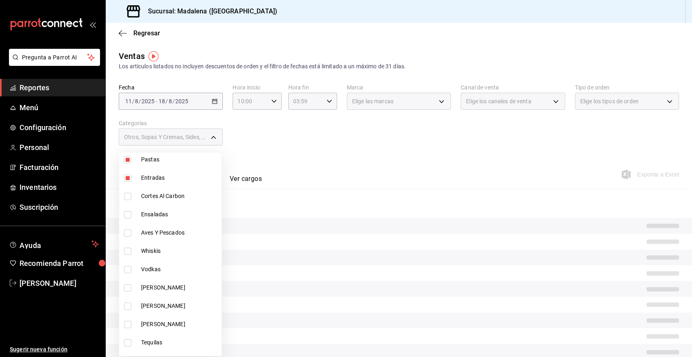
click at [165, 193] on span "Cortes Al Carbon" at bounding box center [179, 196] width 77 height 9
type input "6b20b764-b508-441a-a765-8e38ab7d93aa,0a957a31-3fa4-4b00-9918-3fc3cef2e831,58681…"
checkbox input "true"
click at [159, 209] on li "Ensaladas" at bounding box center [170, 214] width 102 height 18
type input "6b20b764-b508-441a-a765-8e38ab7d93aa,0a957a31-3fa4-4b00-9918-3fc3cef2e831,58681…"
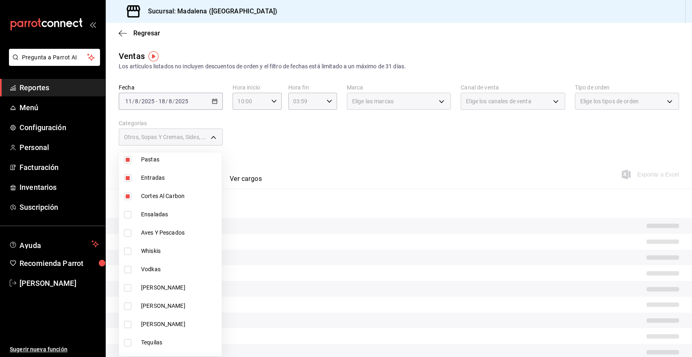
checkbox input "true"
click at [168, 232] on span "Aves Y Pescados" at bounding box center [179, 233] width 77 height 9
type input "6b20b764-b508-441a-a765-8e38ab7d93aa,0a957a31-3fa4-4b00-9918-3fc3cef2e831,58681…"
checkbox input "true"
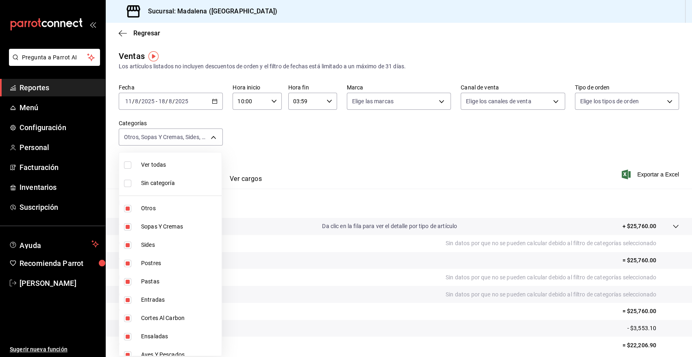
click at [424, 164] on div at bounding box center [346, 178] width 692 height 357
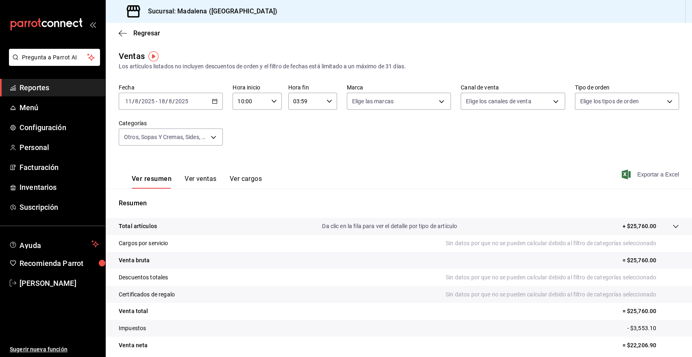
click at [649, 174] on span "Exportar a Excel" at bounding box center [651, 175] width 56 height 10
click at [49, 188] on span "Inventarios" at bounding box center [59, 187] width 79 height 11
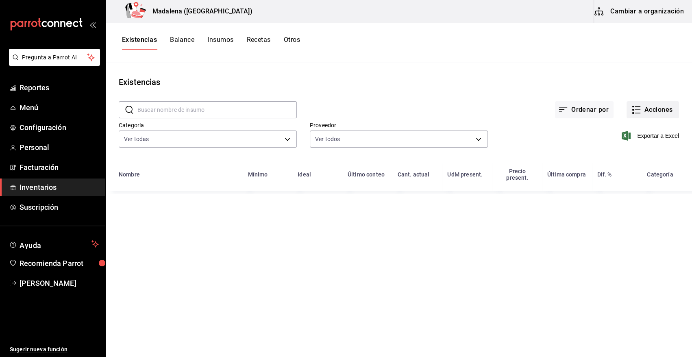
click at [661, 114] on button "Acciones" at bounding box center [653, 109] width 52 height 17
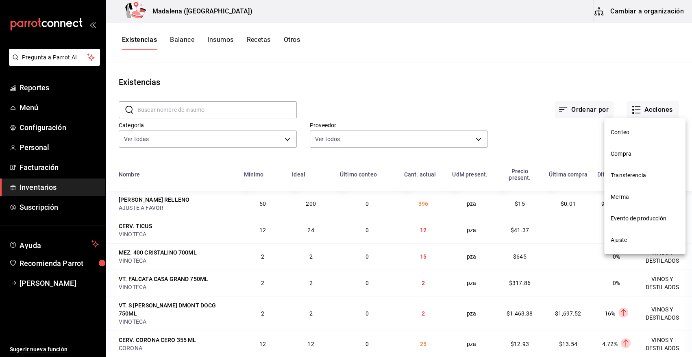
click at [621, 156] on span "Compra" at bounding box center [645, 154] width 68 height 9
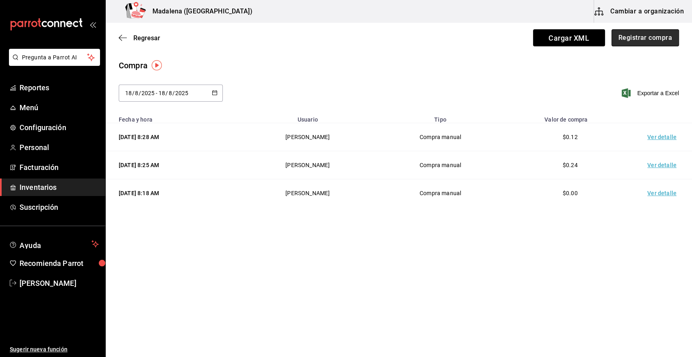
click at [658, 38] on button "Registrar compra" at bounding box center [646, 37] width 68 height 17
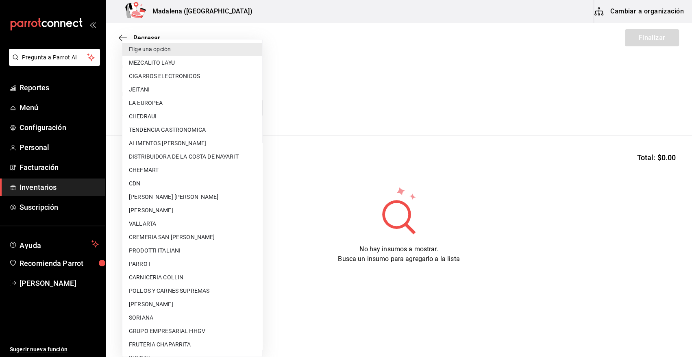
click at [178, 110] on body "Pregunta a Parrot AI Reportes Menú Configuración Personal Facturación Inventari…" at bounding box center [346, 155] width 692 height 311
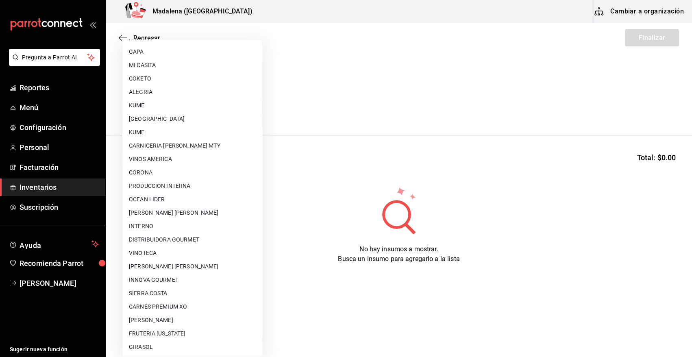
scroll to position [428, 0]
click at [191, 304] on li "CARNES PREMIUM XO" at bounding box center [192, 305] width 140 height 13
type input "6e6a9d2f-2288-4500-94ae-6d5461af8caa"
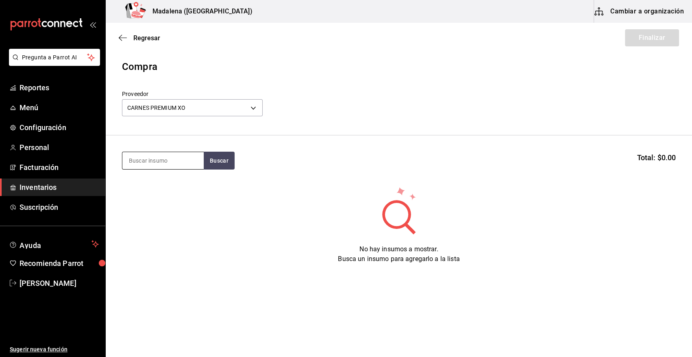
click at [159, 167] on input at bounding box center [162, 160] width 81 height 17
type input "CALLE"
click at [219, 163] on button "Buscar" at bounding box center [219, 161] width 31 height 18
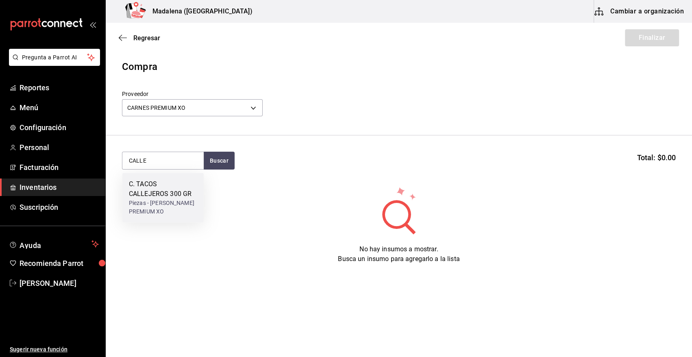
click at [166, 193] on div "C. TACOS CALLEJEROS 300 GR" at bounding box center [163, 189] width 68 height 20
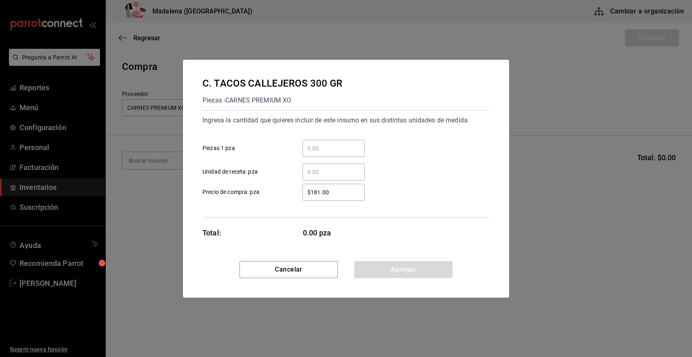
click at [333, 151] on input "​ Piezas 1 pza" at bounding box center [334, 149] width 62 height 10
type input "8"
drag, startPoint x: 341, startPoint y: 189, endPoint x: 297, endPoint y: 193, distance: 44.5
click at [299, 195] on div "$181.00 ​" at bounding box center [327, 192] width 75 height 17
type input "$239.92"
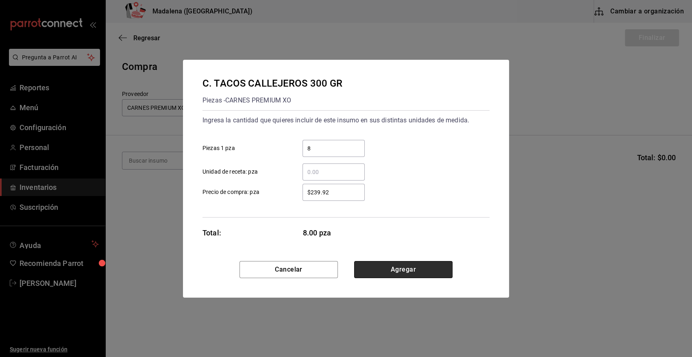
click at [397, 265] on button "Agregar" at bounding box center [403, 269] width 98 height 17
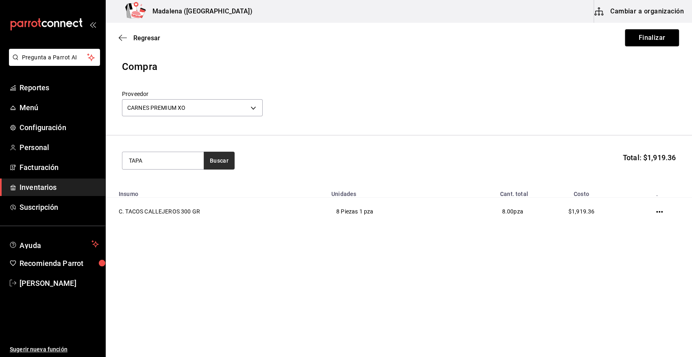
type input "TAPA"
click at [220, 157] on button "Buscar" at bounding box center [219, 161] width 31 height 18
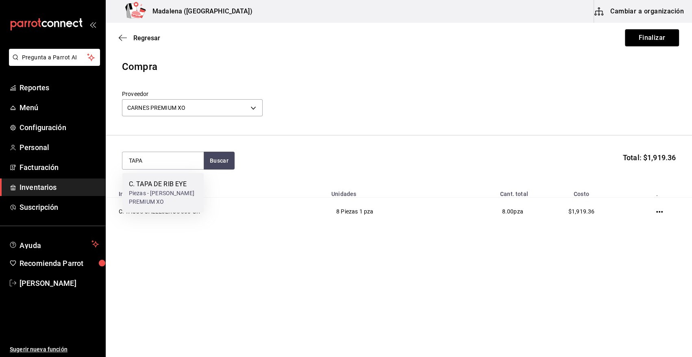
click at [144, 187] on div "C. TAPA DE RIB EYE" at bounding box center [163, 184] width 68 height 10
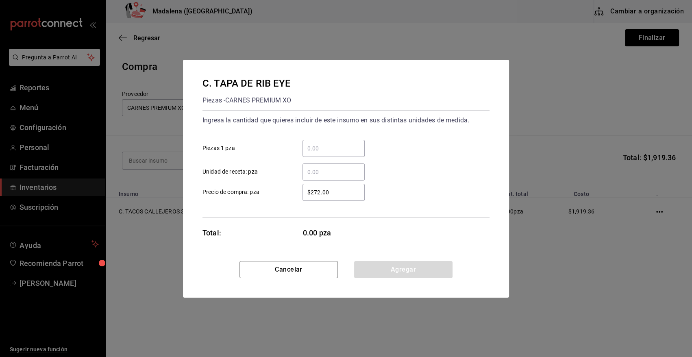
click at [316, 144] on input "​ Piezas 1 pza" at bounding box center [334, 149] width 62 height 10
type input "3"
type input "5"
drag, startPoint x: 342, startPoint y: 192, endPoint x: 301, endPoint y: 194, distance: 41.5
click at [301, 194] on div "$272.00 ​" at bounding box center [327, 192] width 75 height 17
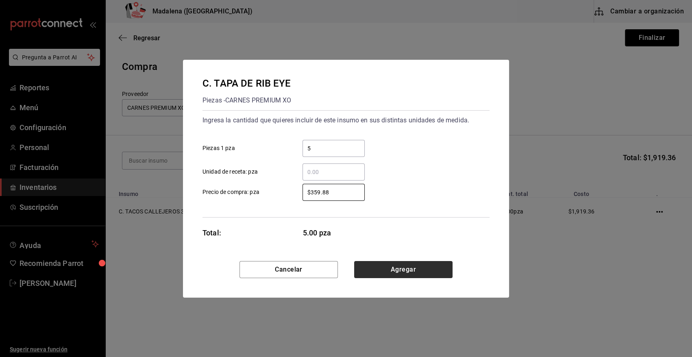
type input "$359.88"
click at [410, 264] on button "Agregar" at bounding box center [403, 269] width 98 height 17
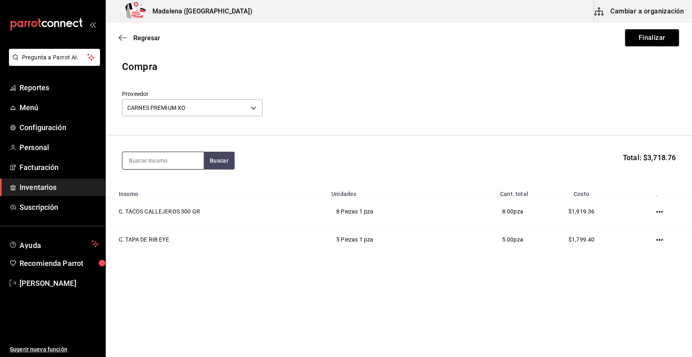
click at [166, 163] on input at bounding box center [162, 160] width 81 height 17
type input "CHICHA"
click at [220, 166] on button "Buscar" at bounding box center [219, 161] width 31 height 18
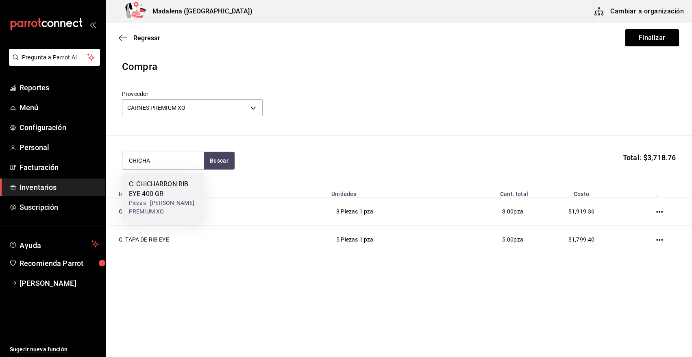
click at [159, 188] on div "C. CHICHARRON RIB EYE 400 GR" at bounding box center [163, 189] width 68 height 20
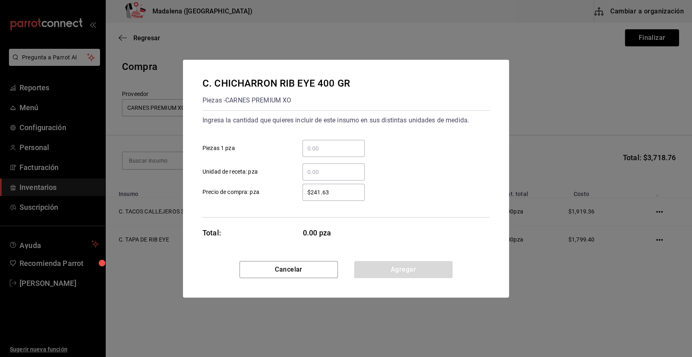
click at [347, 148] on input "​ Piezas 1 pza" at bounding box center [334, 149] width 62 height 10
type input "11"
drag, startPoint x: 341, startPoint y: 189, endPoint x: 276, endPoint y: 193, distance: 65.2
click at [278, 196] on label "$241.63 ​ Precio de compra: pza" at bounding box center [284, 192] width 162 height 17
type input "$319.90"
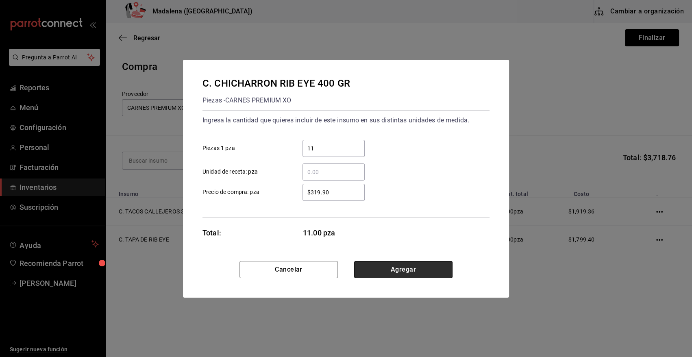
click at [436, 275] on button "Agregar" at bounding box center [403, 269] width 98 height 17
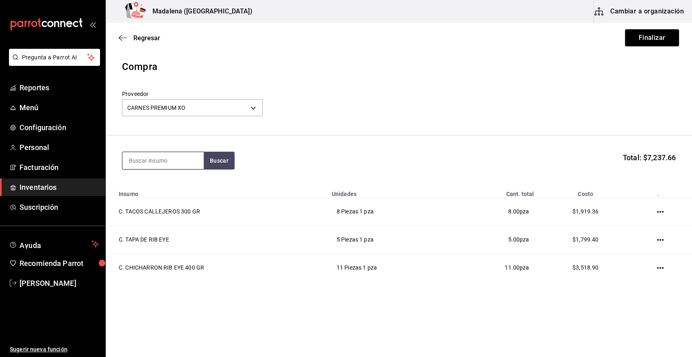
drag, startPoint x: 162, startPoint y: 164, endPoint x: 161, endPoint y: 159, distance: 4.9
click at [162, 163] on input at bounding box center [162, 160] width 81 height 17
type input "VOLCAN"
click at [213, 157] on button "Buscar" at bounding box center [219, 161] width 31 height 18
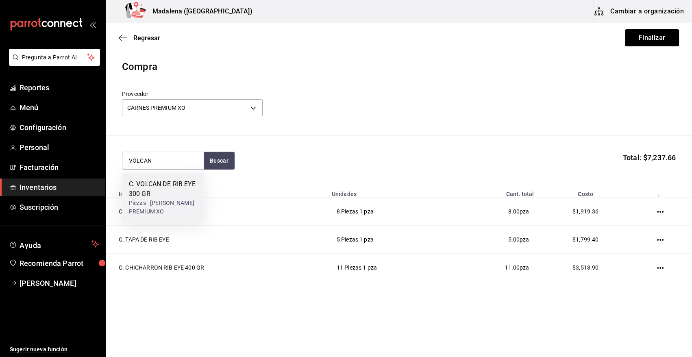
click at [149, 186] on div "C. VOLCAN DE RIB EYE 300 GR" at bounding box center [163, 189] width 68 height 20
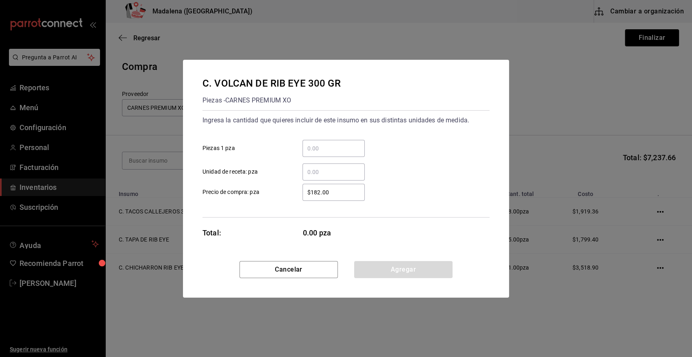
click at [350, 144] on input "​ Piezas 1 pza" at bounding box center [334, 149] width 62 height 10
type input "7"
drag, startPoint x: 333, startPoint y: 192, endPoint x: 274, endPoint y: 195, distance: 59.0
click at [274, 195] on label "$182.00 ​ Precio de compra: pza" at bounding box center [284, 192] width 162 height 17
type input "$239.92"
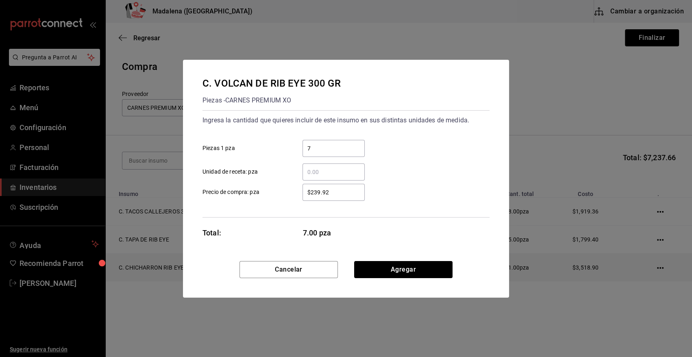
drag, startPoint x: 378, startPoint y: 272, endPoint x: 357, endPoint y: 263, distance: 22.7
click at [377, 271] on button "Agregar" at bounding box center [403, 269] width 98 height 17
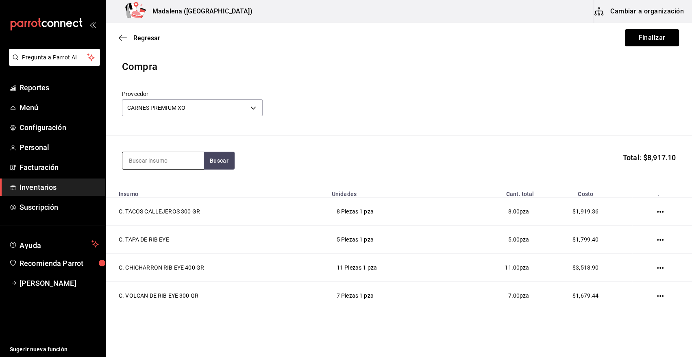
click at [143, 158] on input at bounding box center [162, 160] width 81 height 17
type input "BROCH"
click at [218, 157] on button "Buscar" at bounding box center [219, 161] width 31 height 18
click at [163, 185] on div "C. BROCHETA DE RIB" at bounding box center [163, 184] width 68 height 10
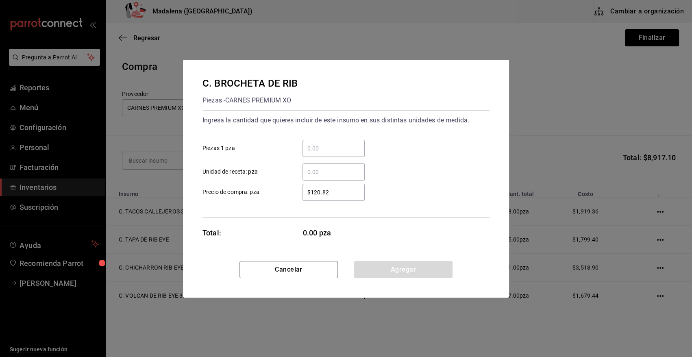
click at [316, 148] on input "​ Piezas 1 pza" at bounding box center [334, 149] width 62 height 10
type input "5"
drag, startPoint x: 331, startPoint y: 194, endPoint x: 278, endPoint y: 194, distance: 52.9
click at [278, 194] on label "$120.82 ​ Precio de compra: pza" at bounding box center [284, 192] width 162 height 17
type input "$143.95"
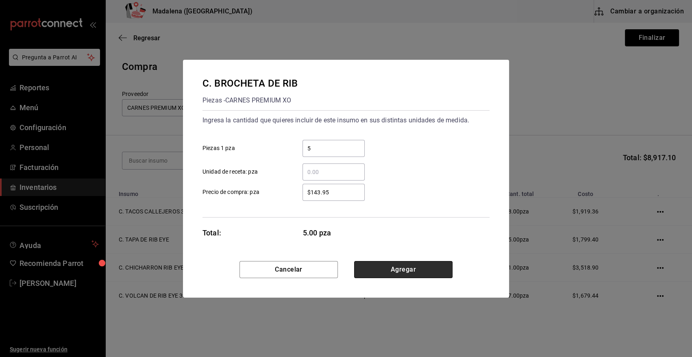
click at [380, 265] on button "Agregar" at bounding box center [403, 269] width 98 height 17
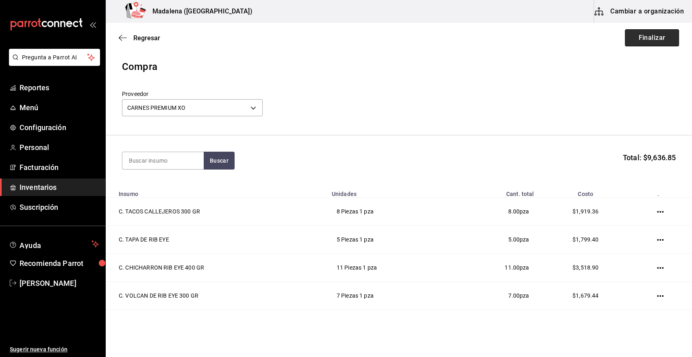
click at [630, 37] on button "Finalizar" at bounding box center [652, 37] width 54 height 17
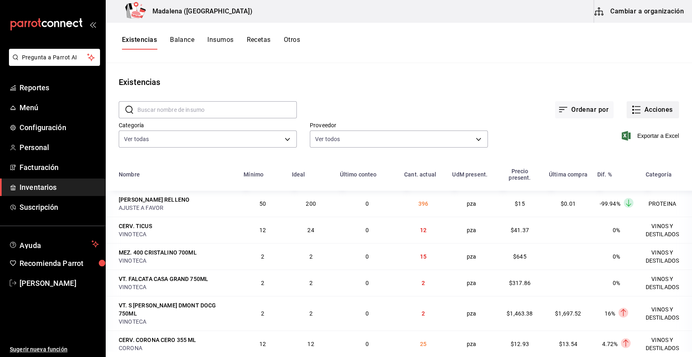
click at [650, 109] on button "Acciones" at bounding box center [653, 109] width 52 height 17
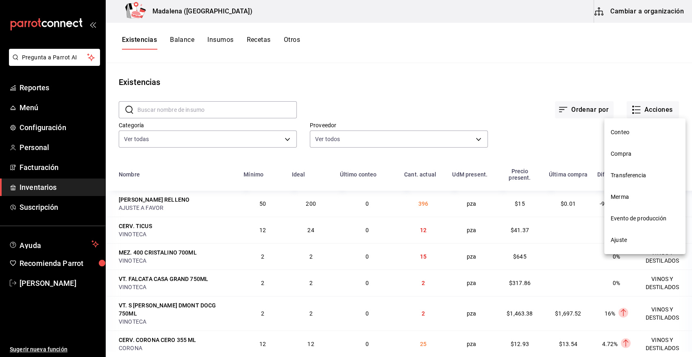
click at [621, 155] on span "Compra" at bounding box center [645, 154] width 68 height 9
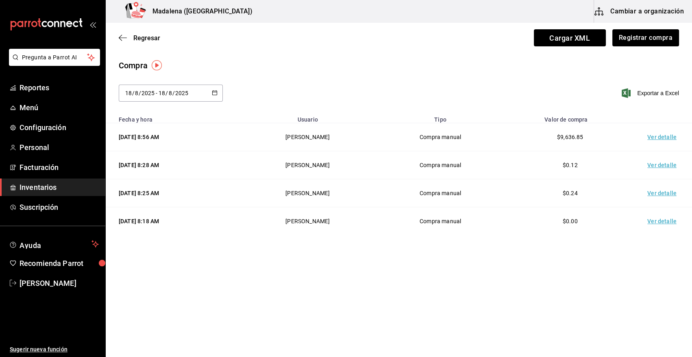
click at [659, 136] on td "Ver detalle" at bounding box center [663, 137] width 57 height 28
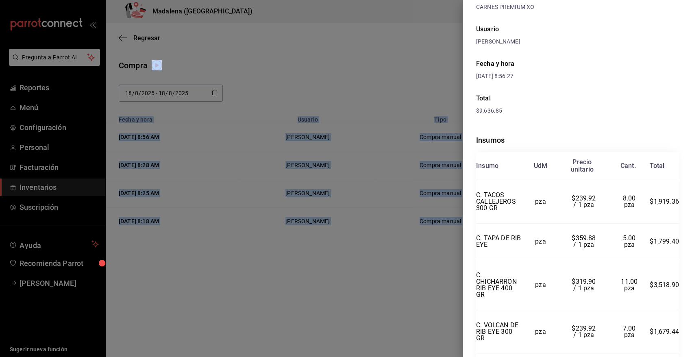
scroll to position [119, 0]
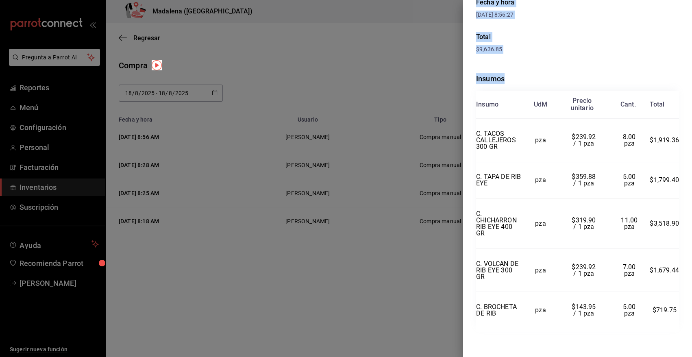
drag, startPoint x: 477, startPoint y: 20, endPoint x: 673, endPoint y: 311, distance: 351.0
click at [673, 311] on div "Compra Proveedor [PERSON_NAME] PREMIUM XO Usuario [PERSON_NAME] Fecha y hora [D…" at bounding box center [577, 178] width 229 height 357
copy div "Compra Proveedor [PERSON_NAME] PREMIUM XO Usuario [PERSON_NAME] Fecha y hora [D…"
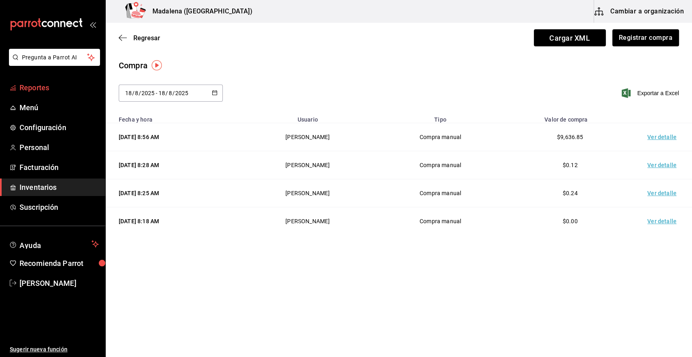
click at [35, 87] on span "Reportes" at bounding box center [59, 87] width 79 height 11
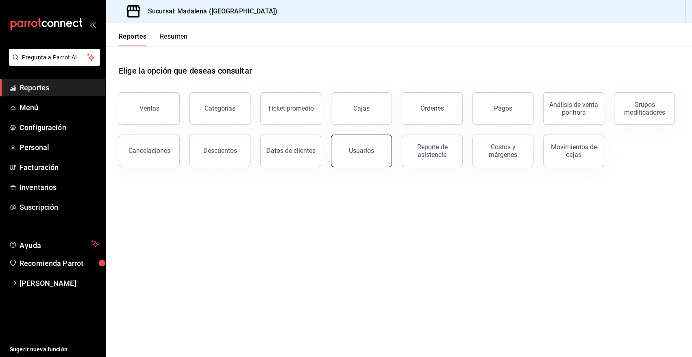
click at [344, 155] on button "Usuarios" at bounding box center [361, 151] width 61 height 33
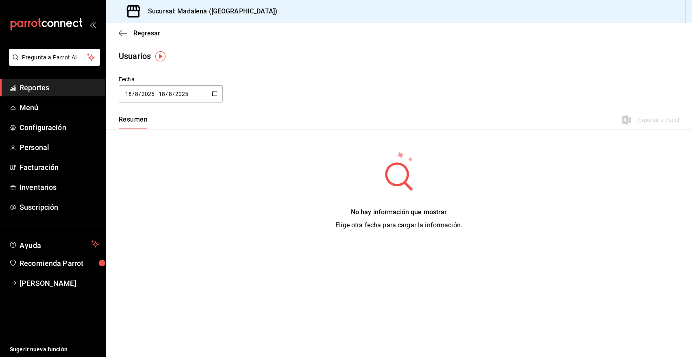
click at [219, 95] on div "[DATE] [DATE] - [DATE] [DATE]" at bounding box center [171, 93] width 104 height 17
click at [215, 95] on icon "button" at bounding box center [215, 94] width 6 height 6
click at [162, 213] on li "Rango de fechas" at bounding box center [157, 211] width 77 height 18
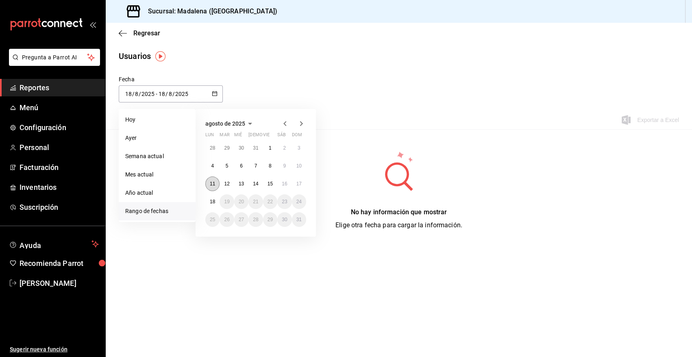
drag, startPoint x: 208, startPoint y: 181, endPoint x: 208, endPoint y: 194, distance: 13.8
click at [208, 181] on button "11" at bounding box center [212, 183] width 14 height 15
click at [209, 198] on button "18" at bounding box center [212, 201] width 14 height 15
type input "[DATE]"
type input "11"
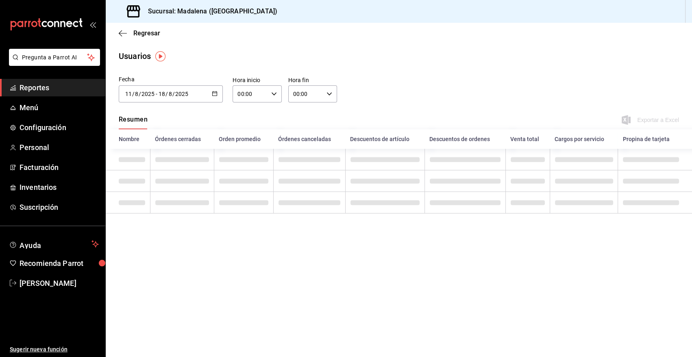
click at [272, 96] on icon "button" at bounding box center [274, 94] width 6 height 6
click at [244, 138] on span "10" at bounding box center [244, 134] width 11 height 7
type input "10:00"
click at [329, 93] on div at bounding box center [346, 178] width 692 height 357
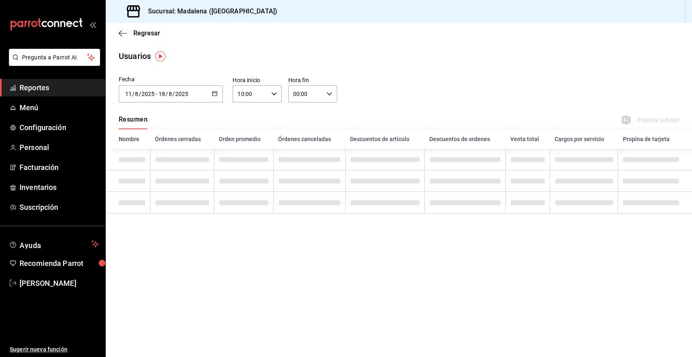
click at [329, 93] on icon "button" at bounding box center [330, 94] width 6 height 6
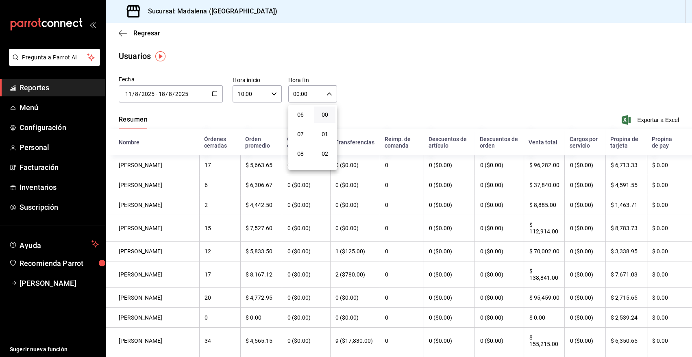
scroll to position [29, 0]
click at [300, 141] on span "03" at bounding box center [300, 144] width 11 height 7
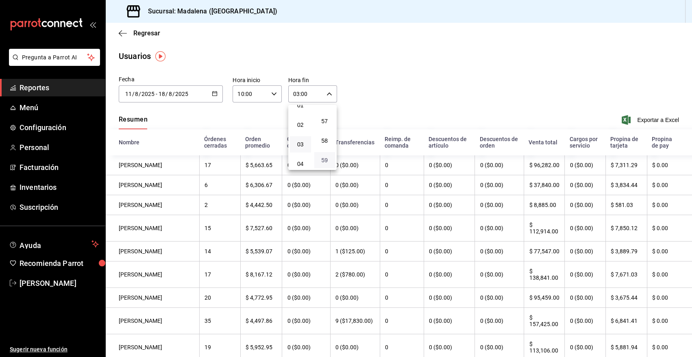
scroll to position [1114, 0]
click at [324, 157] on span "59" at bounding box center [324, 160] width 11 height 7
type input "03:59"
click at [383, 91] on div at bounding box center [346, 178] width 692 height 357
click at [642, 118] on span "Exportar a Excel" at bounding box center [651, 120] width 56 height 10
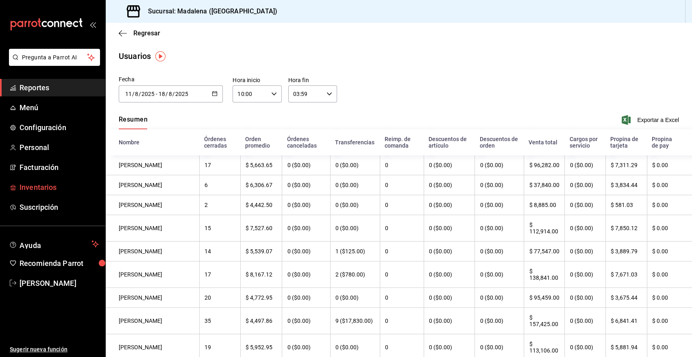
click at [41, 187] on span "Inventarios" at bounding box center [59, 187] width 79 height 11
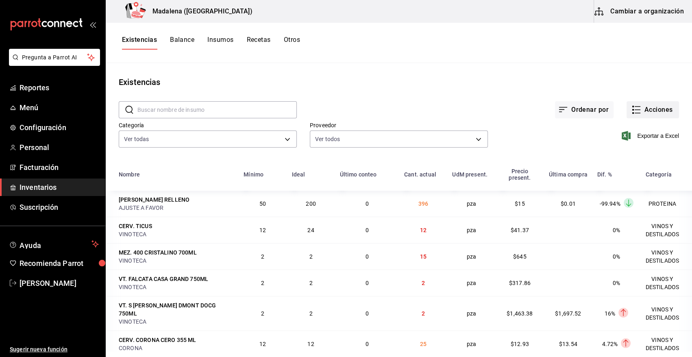
click at [635, 110] on icon "button" at bounding box center [638, 110] width 6 height 0
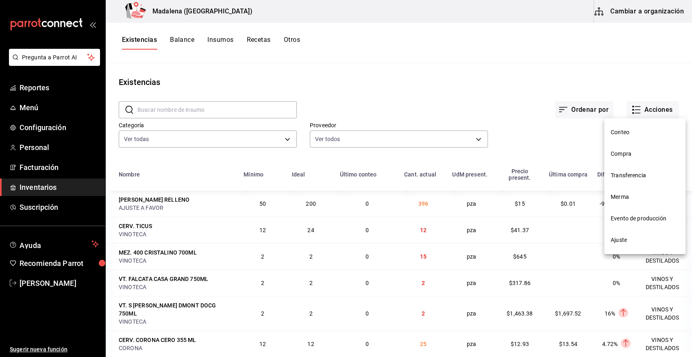
click at [622, 198] on span "Merma" at bounding box center [645, 197] width 68 height 9
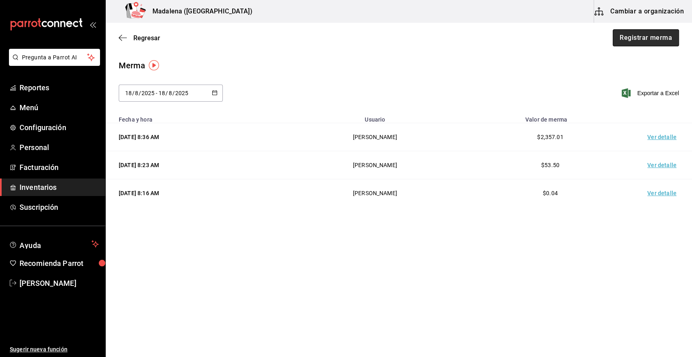
click at [640, 37] on button "Registrar merma" at bounding box center [646, 37] width 66 height 17
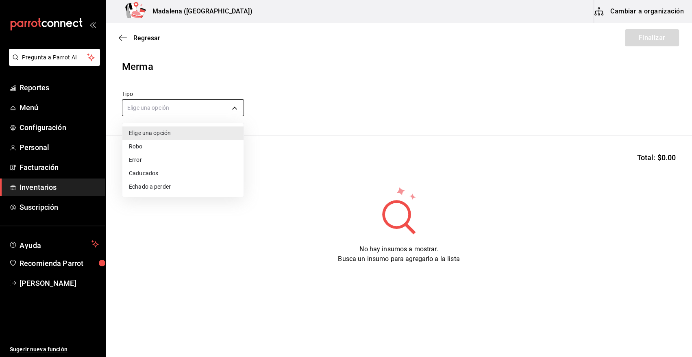
click at [190, 111] on body "Pregunta a Parrot AI Reportes Menú Configuración Personal Facturación Inventari…" at bounding box center [346, 155] width 692 height 311
click at [142, 159] on li "Error" at bounding box center [182, 159] width 121 height 13
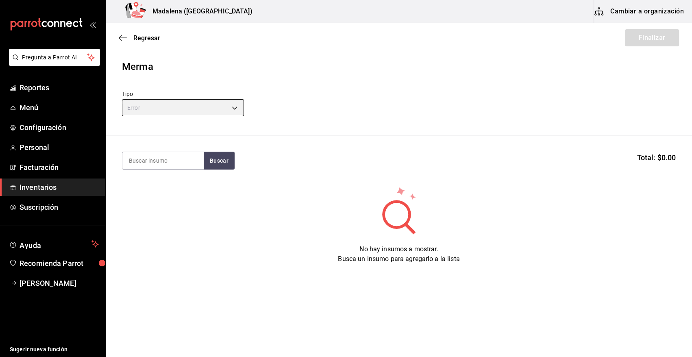
type input "ERROR"
click at [157, 162] on input at bounding box center [162, 160] width 81 height 17
type input "NEGRA"
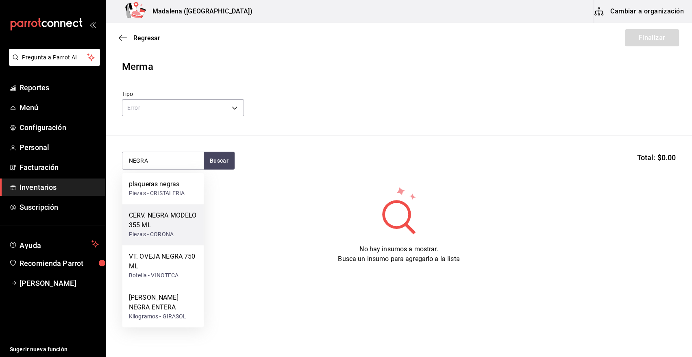
click at [157, 214] on div "CERV. NEGRA MODELO 355 ML" at bounding box center [163, 221] width 68 height 20
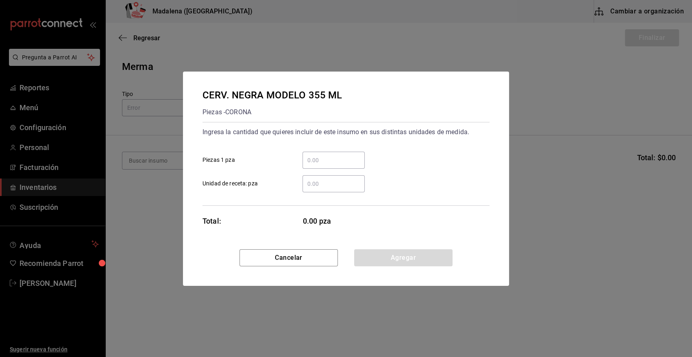
click at [311, 160] on input "​ Piezas 1 pza" at bounding box center [334, 160] width 62 height 10
type input "2"
click at [273, 192] on label "​ Unidad de receta: pza" at bounding box center [284, 183] width 162 height 17
click at [303, 189] on input "​ Unidad de receta: pza" at bounding box center [334, 184] width 62 height 10
click at [370, 256] on button "Agregar" at bounding box center [403, 257] width 98 height 17
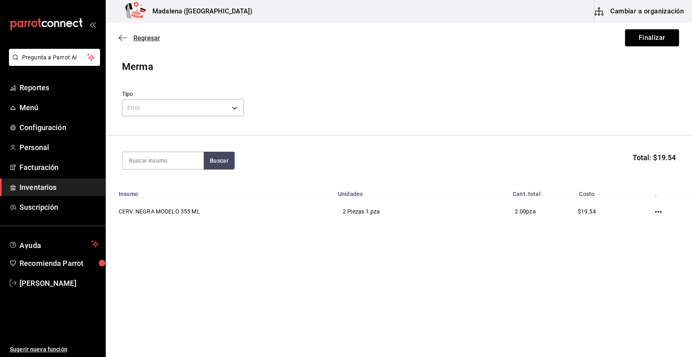
click at [150, 38] on span "Regresar" at bounding box center [146, 38] width 27 height 8
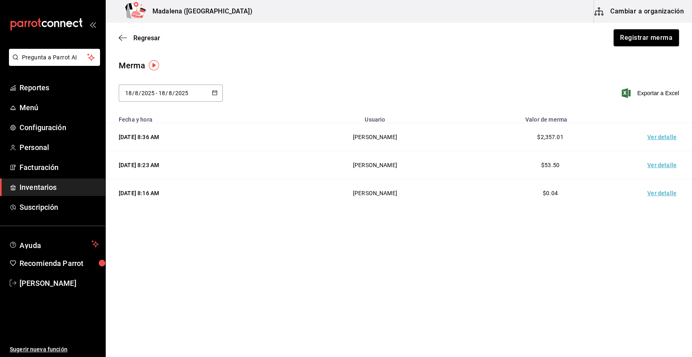
click at [170, 37] on div "Regresar Registrar merma" at bounding box center [399, 38] width 586 height 30
click at [472, 52] on div "Regresar Registrar merma" at bounding box center [399, 38] width 586 height 30
click at [401, 65] on div "Merma" at bounding box center [399, 65] width 560 height 12
click at [250, 52] on div "Regresar Registrar merma" at bounding box center [399, 38] width 586 height 30
click at [293, 57] on main "Regresar Registrar merma Merma [DATE] [DATE] - [DATE] [DATE] Exportar a Excel F…" at bounding box center [399, 128] width 586 height 210
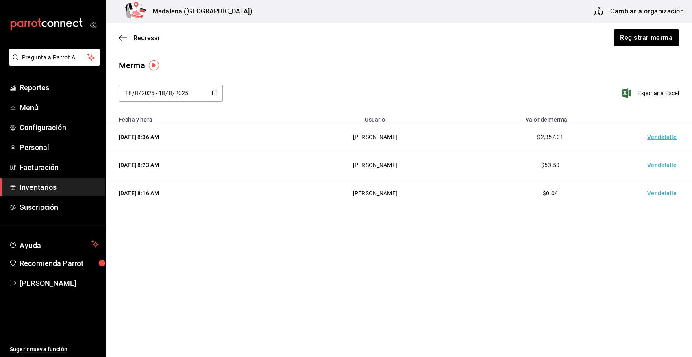
click at [522, 63] on div "Merma" at bounding box center [399, 65] width 560 height 12
